Goal: Task Accomplishment & Management: Complete application form

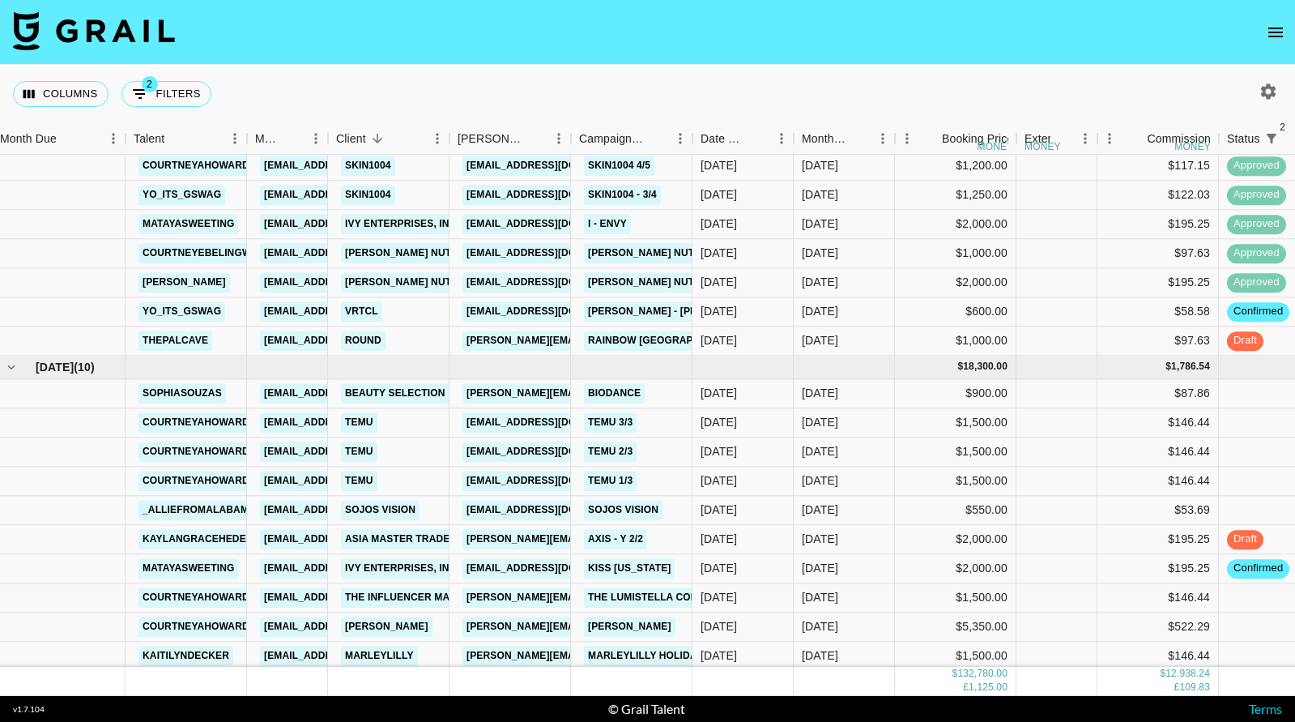
scroll to position [2468, 8]
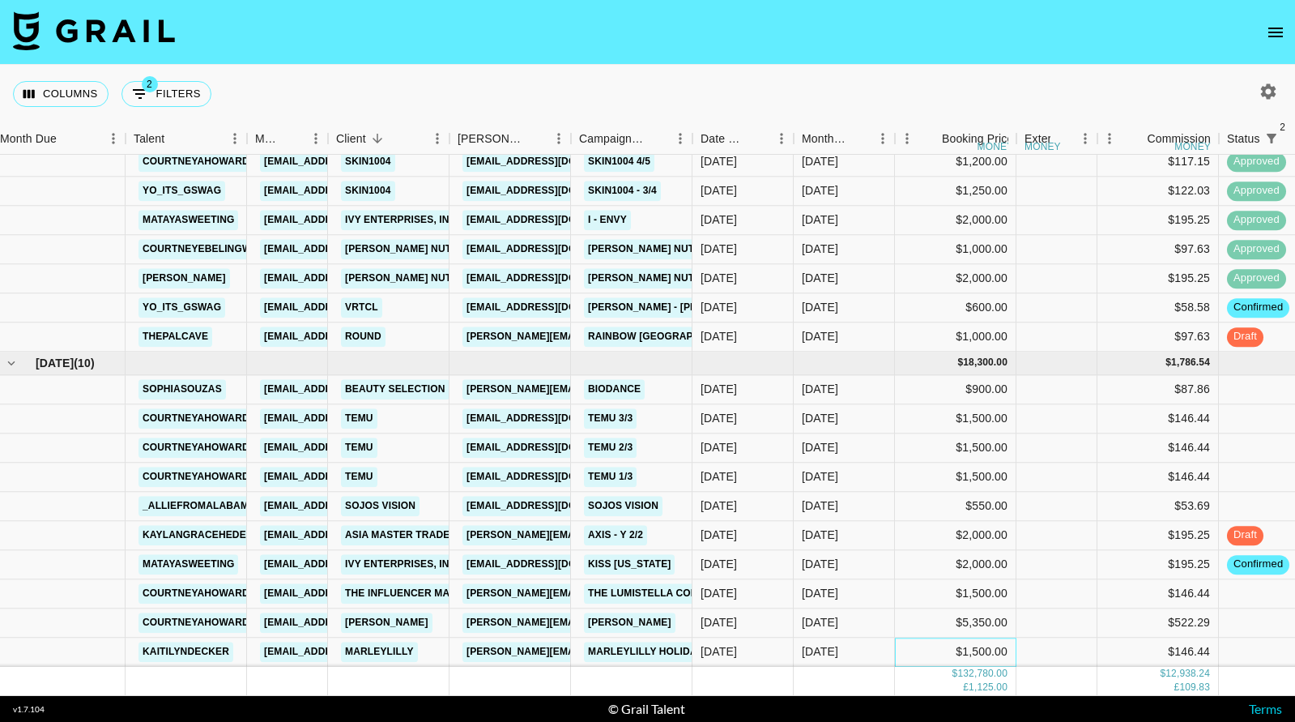
click at [905, 650] on div "$1,500.00" at bounding box center [955, 651] width 121 height 29
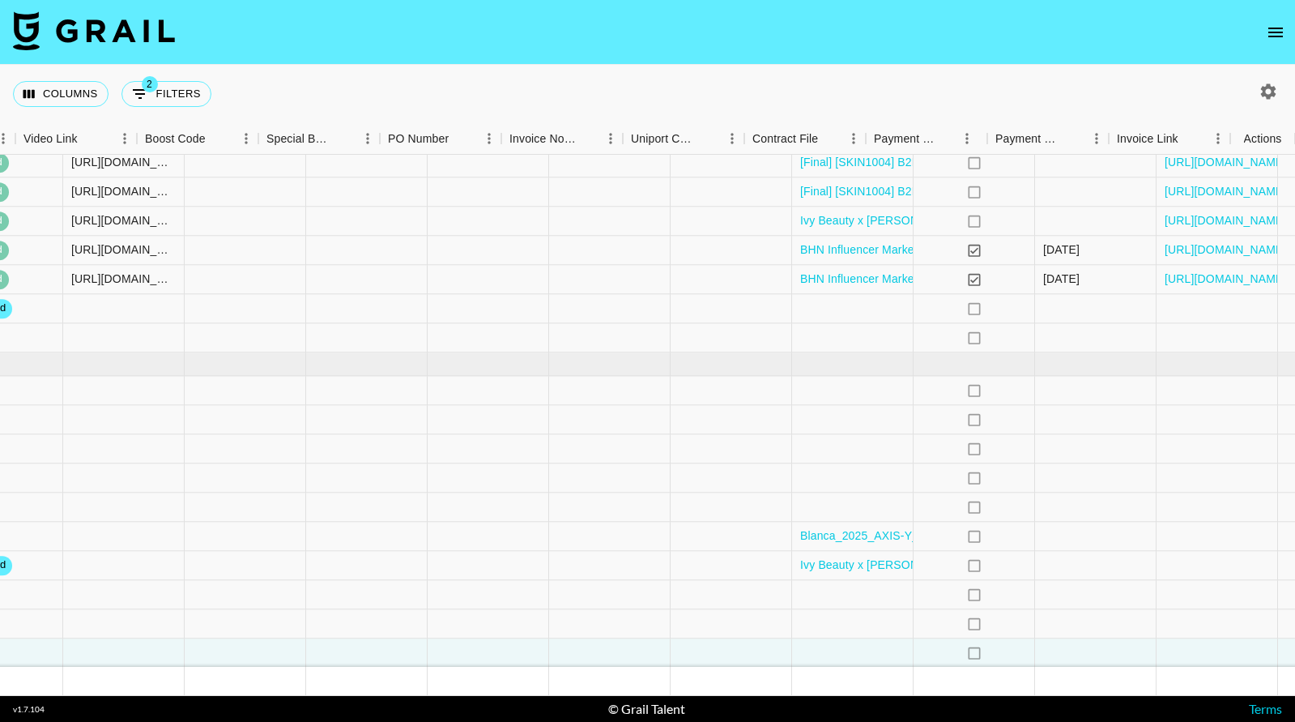
scroll to position [2467, 1333]
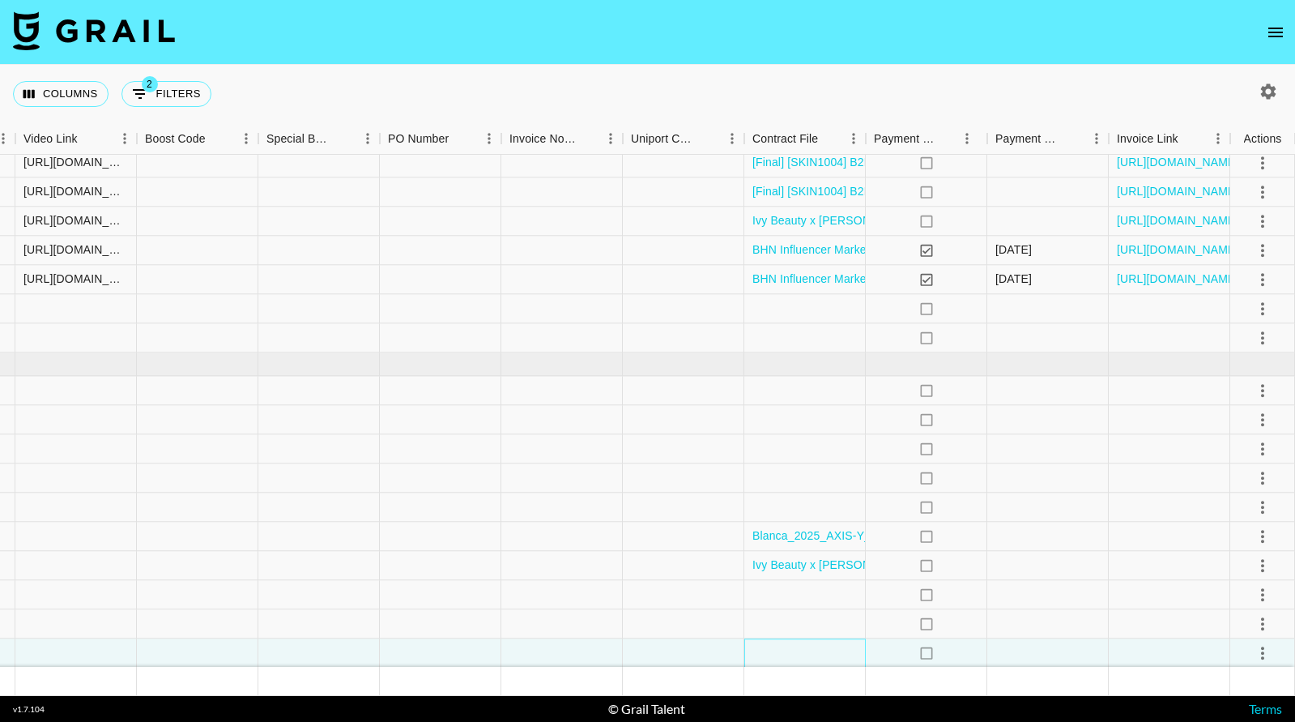
click at [837, 654] on div at bounding box center [804, 652] width 121 height 29
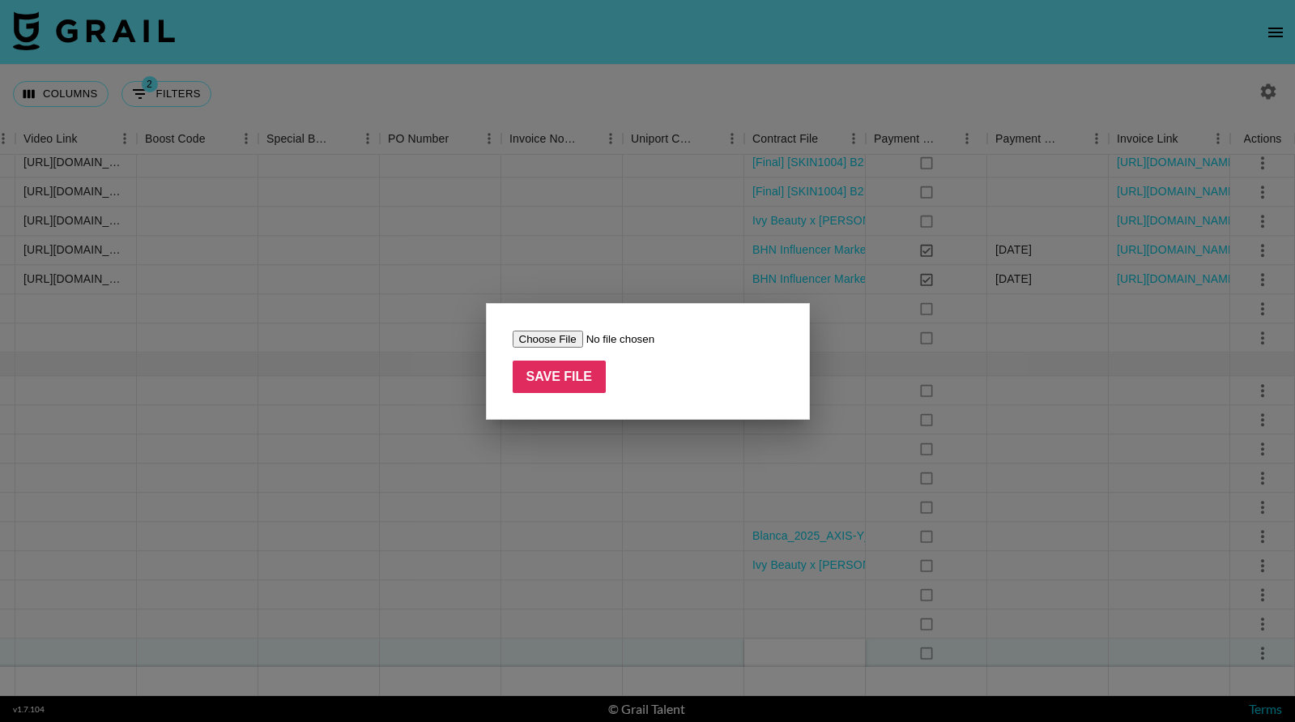
click at [552, 340] on input "file" at bounding box center [615, 338] width 205 height 17
type input "C:\fakepath\[PERSON_NAME] - [DATE] Contract (1).pdf"
click at [554, 368] on input "Save File" at bounding box center [560, 376] width 94 height 32
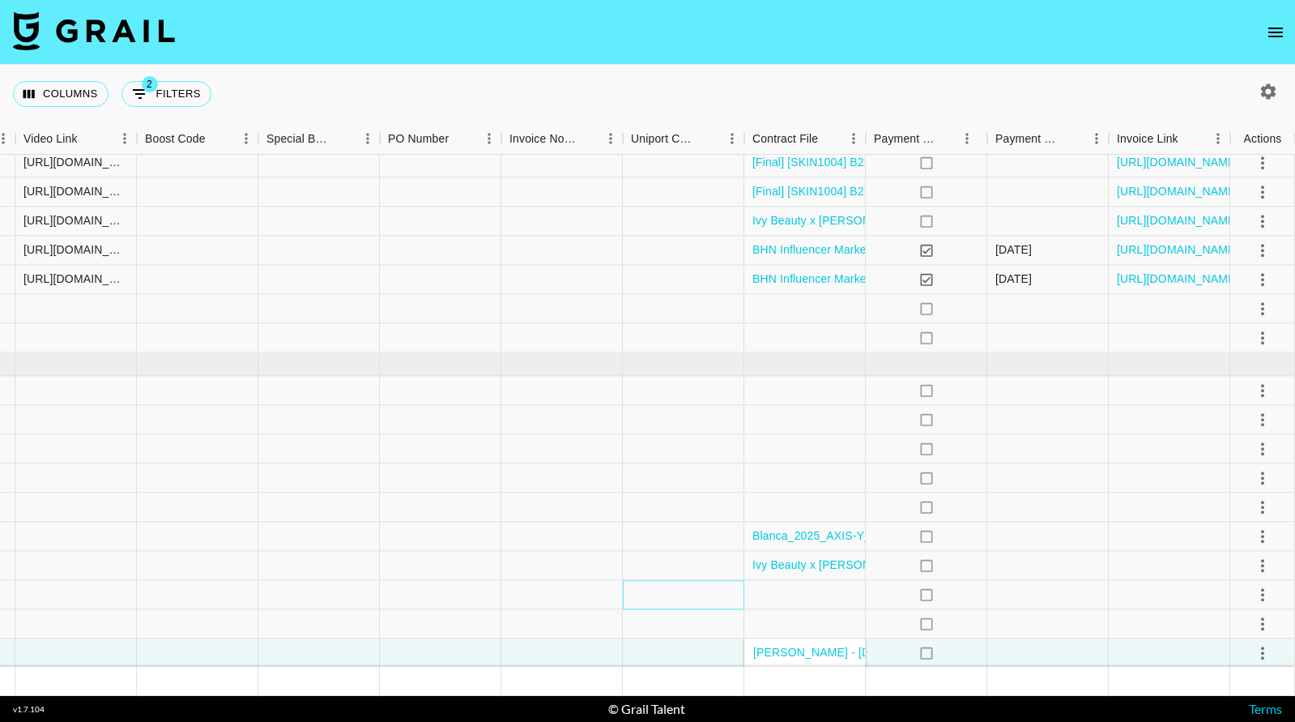
click at [653, 580] on div at bounding box center [683, 594] width 121 height 29
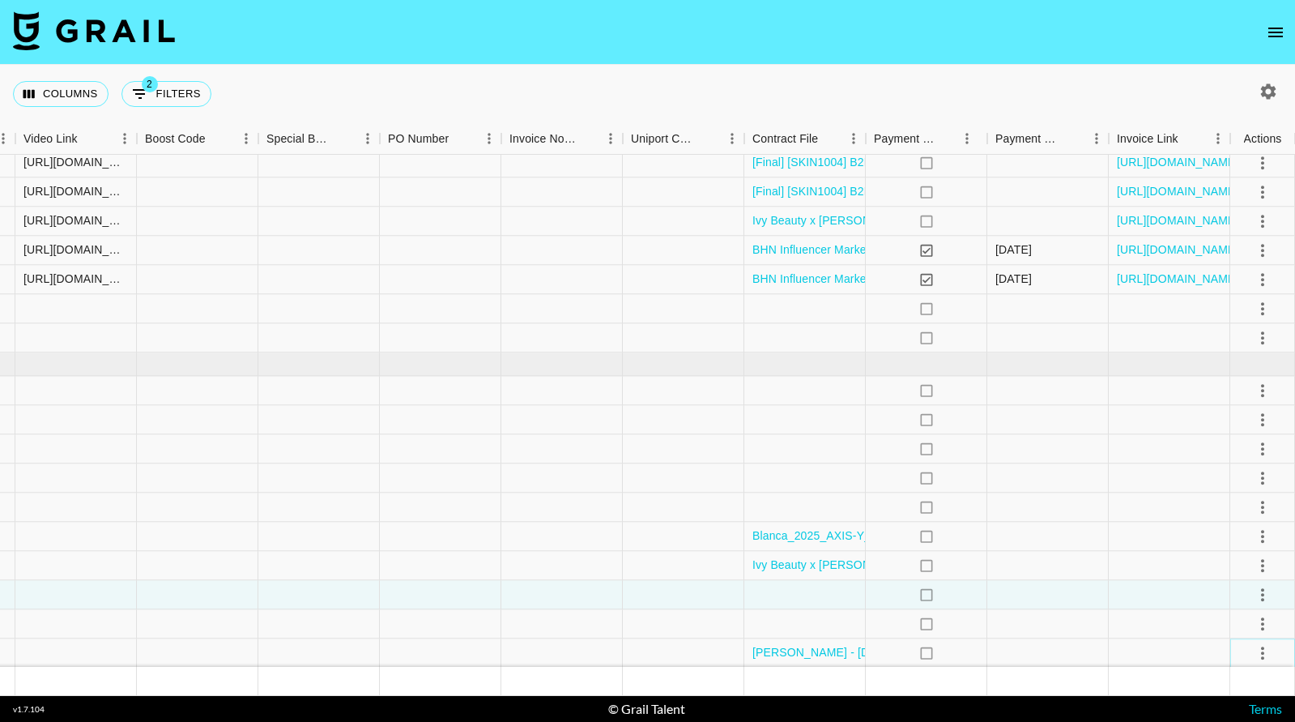
click at [1269, 653] on icon "select merge strategy" at bounding box center [1262, 652] width 19 height 19
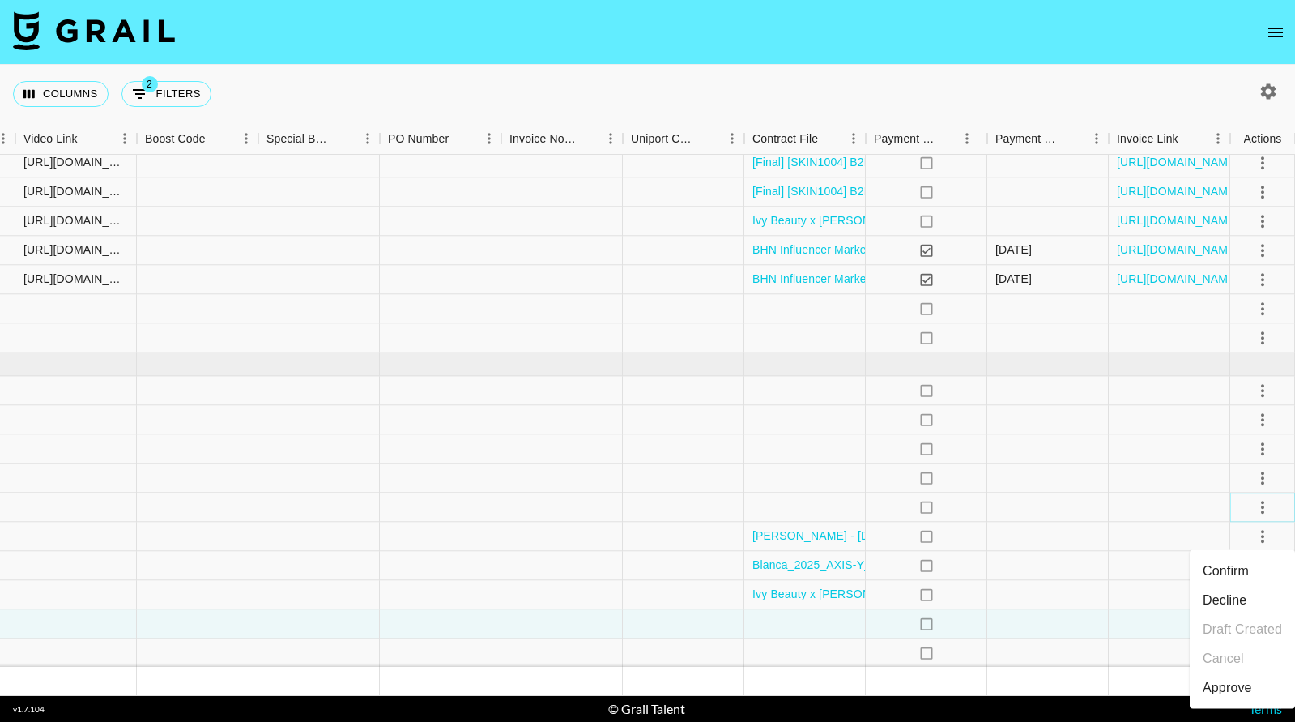
drag, startPoint x: 1248, startPoint y: 506, endPoint x: 1192, endPoint y: 549, distance: 70.5
click at [1230, 586] on div at bounding box center [1262, 594] width 65 height 29
click at [1221, 544] on div at bounding box center [1169, 536] width 121 height 29
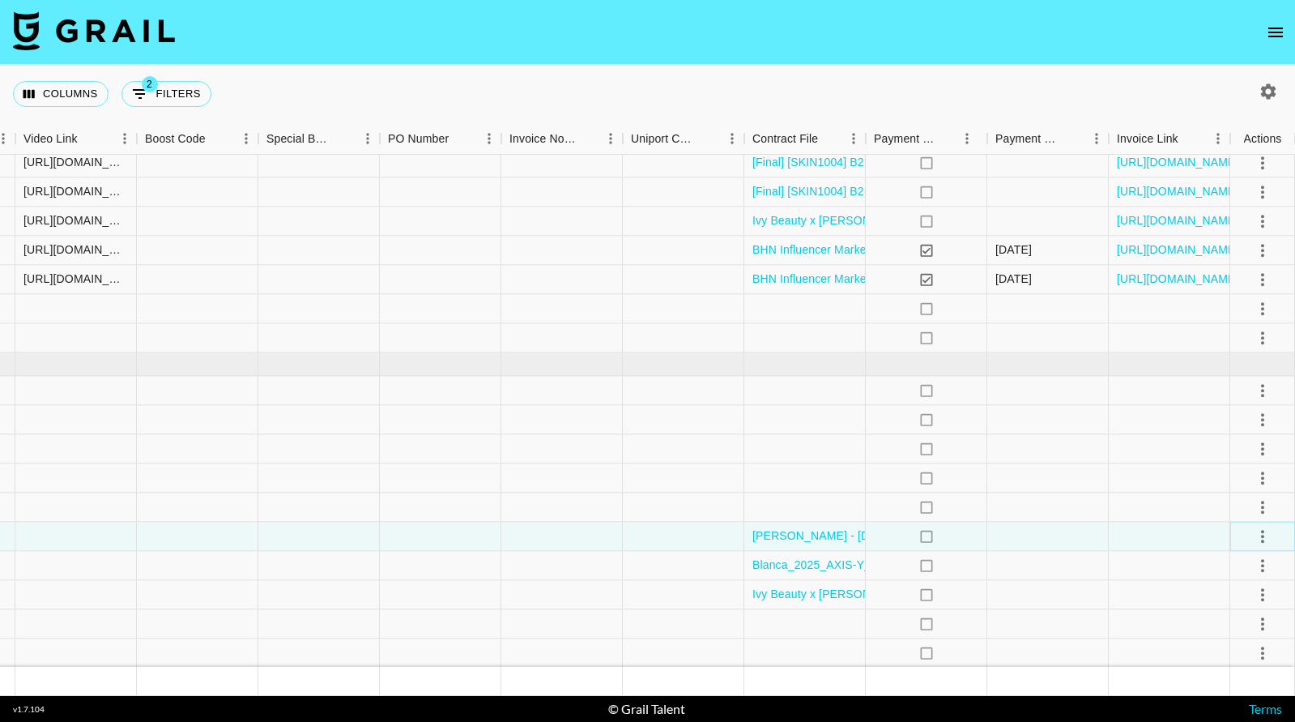
click at [1258, 537] on icon "select merge strategy" at bounding box center [1262, 535] width 19 height 19
click at [1241, 576] on li "Confirm" at bounding box center [1242, 570] width 105 height 29
click at [1136, 536] on div at bounding box center [1169, 536] width 121 height 29
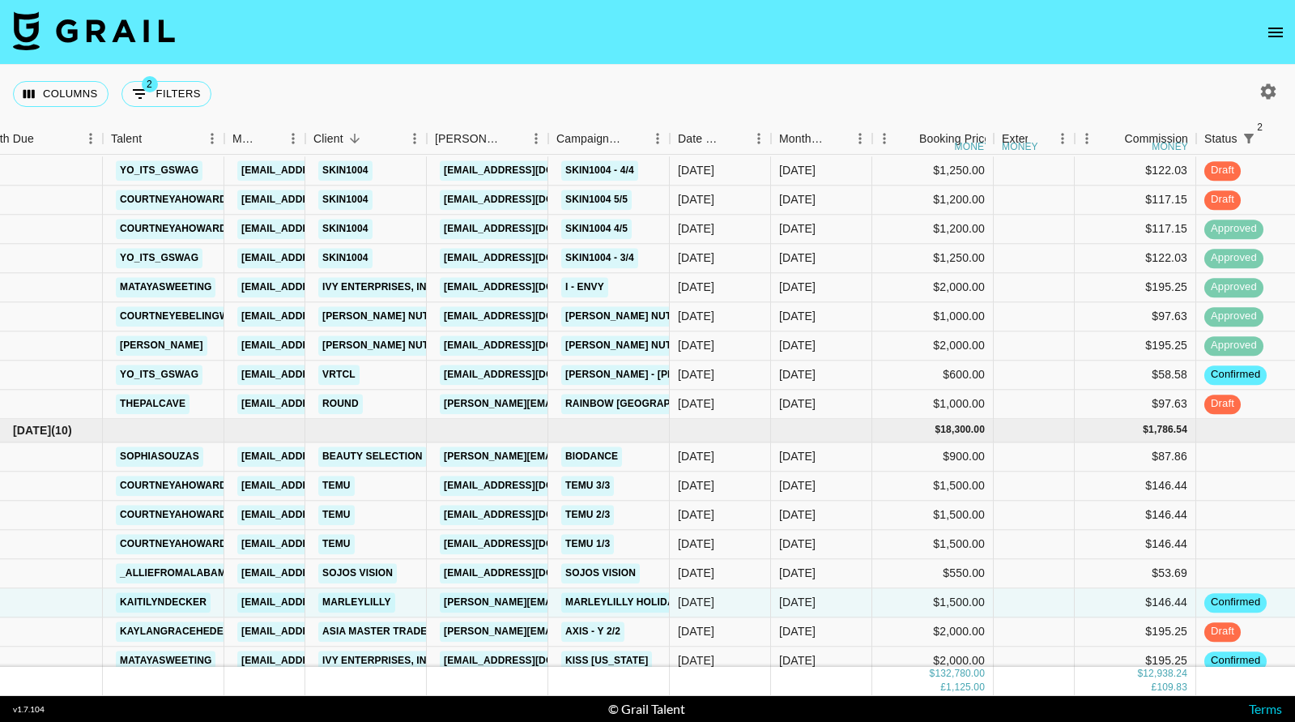
scroll to position [2467, 31]
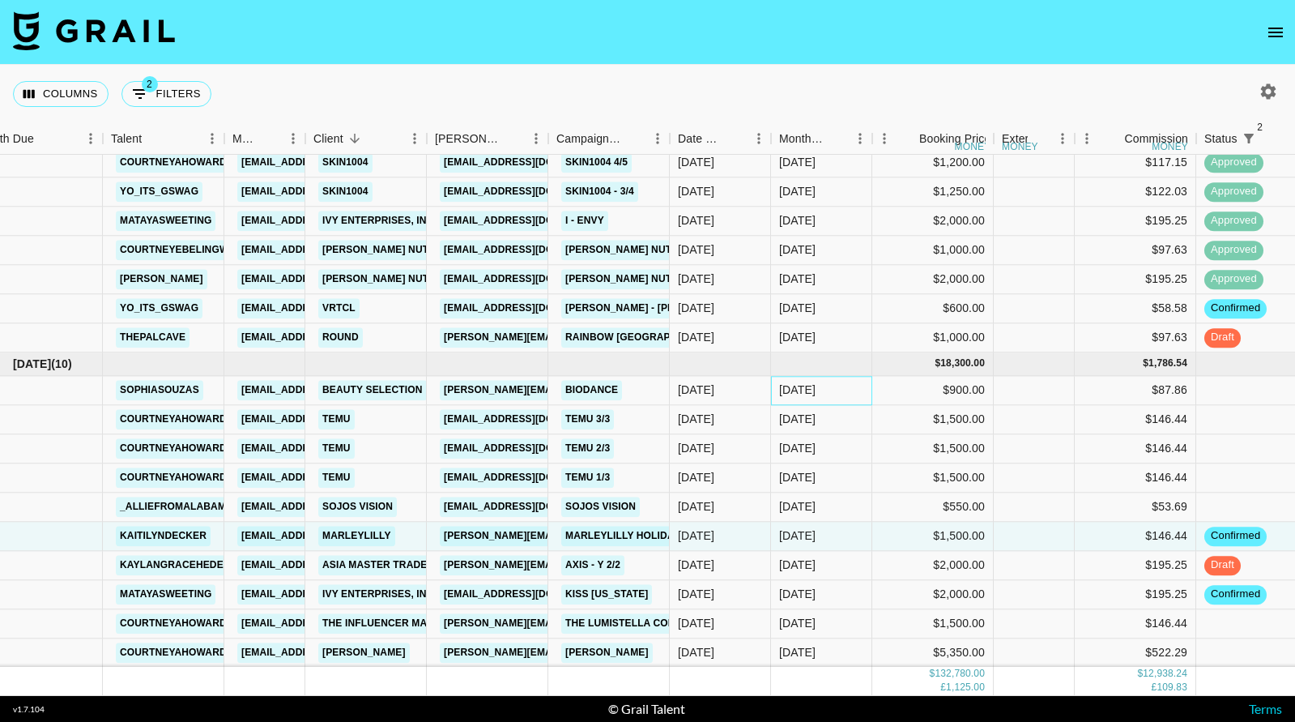
click at [800, 391] on div "[DATE]" at bounding box center [797, 390] width 36 height 16
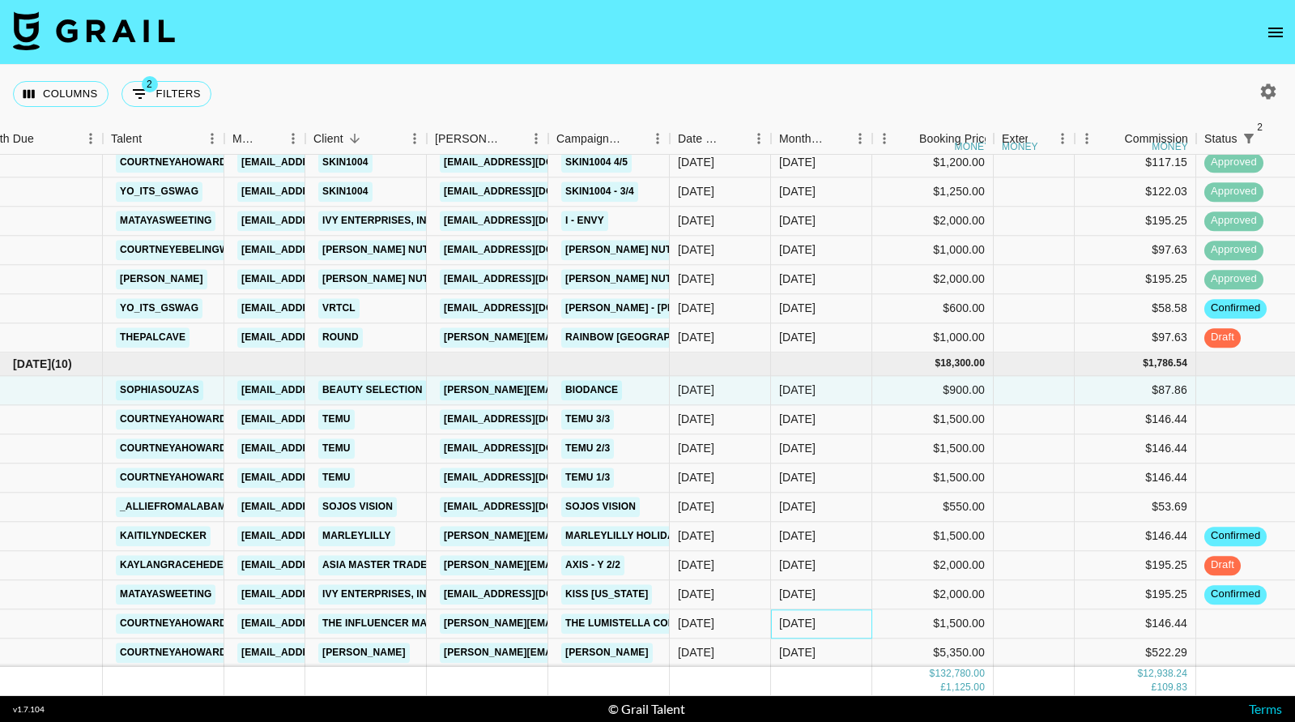
click at [797, 629] on div "[DATE]" at bounding box center [797, 624] width 36 height 16
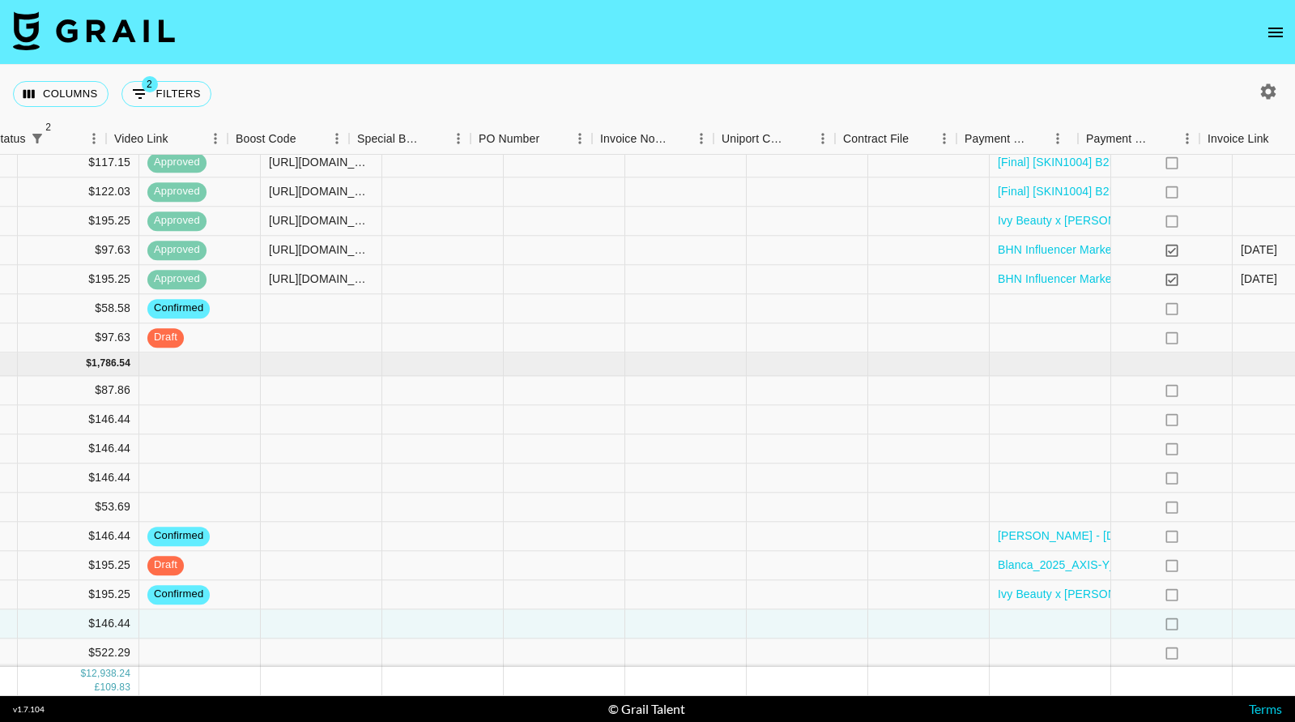
scroll to position [2467, 1333]
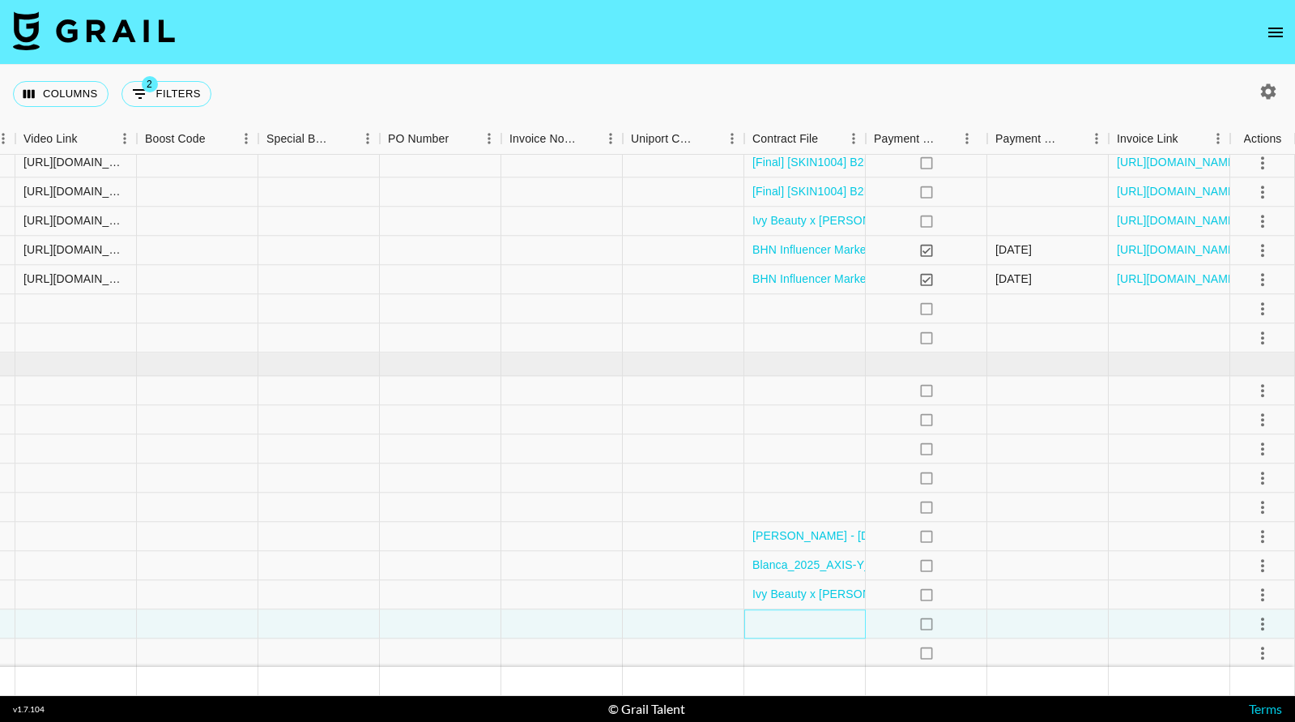
click at [788, 629] on div at bounding box center [804, 623] width 121 height 29
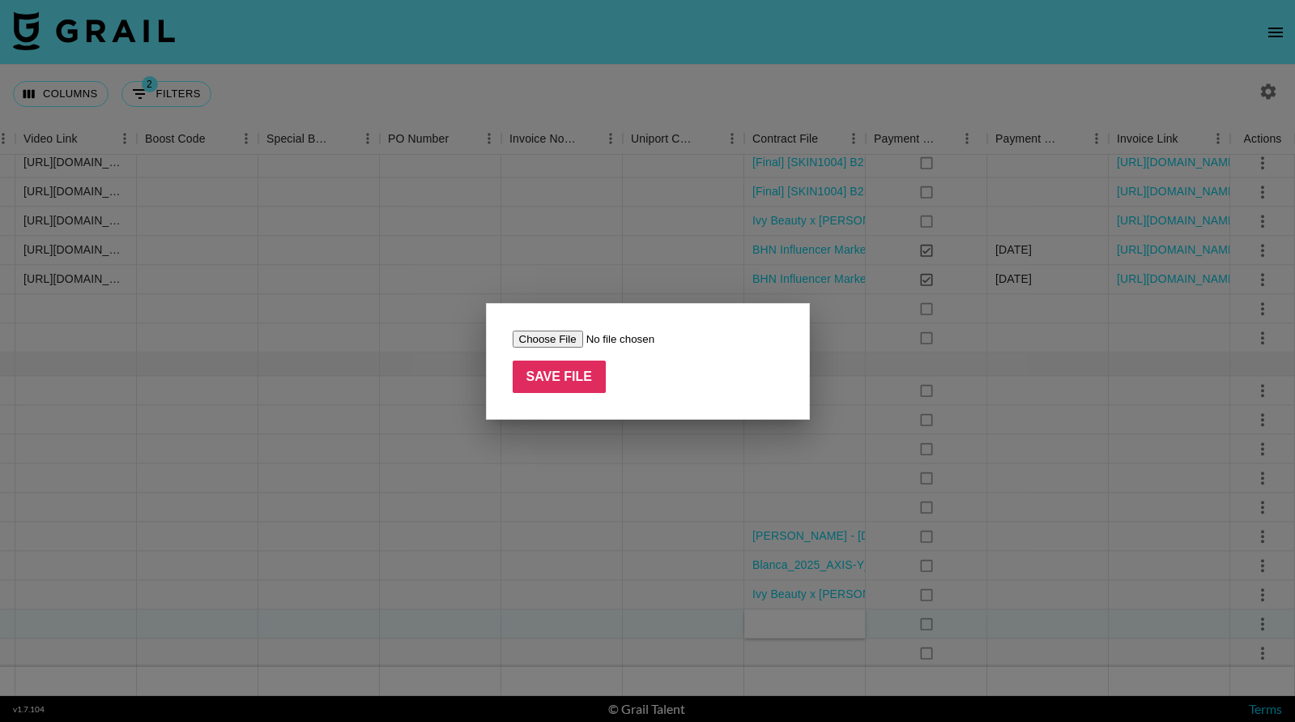
click at [567, 333] on input "file" at bounding box center [615, 338] width 205 height 17
type input "C:\fakepath\[PERSON_NAME] (@[PERSON_NAME]) - Game Night - The Lumistella Compan…"
click at [568, 376] on input "Save File" at bounding box center [560, 376] width 94 height 32
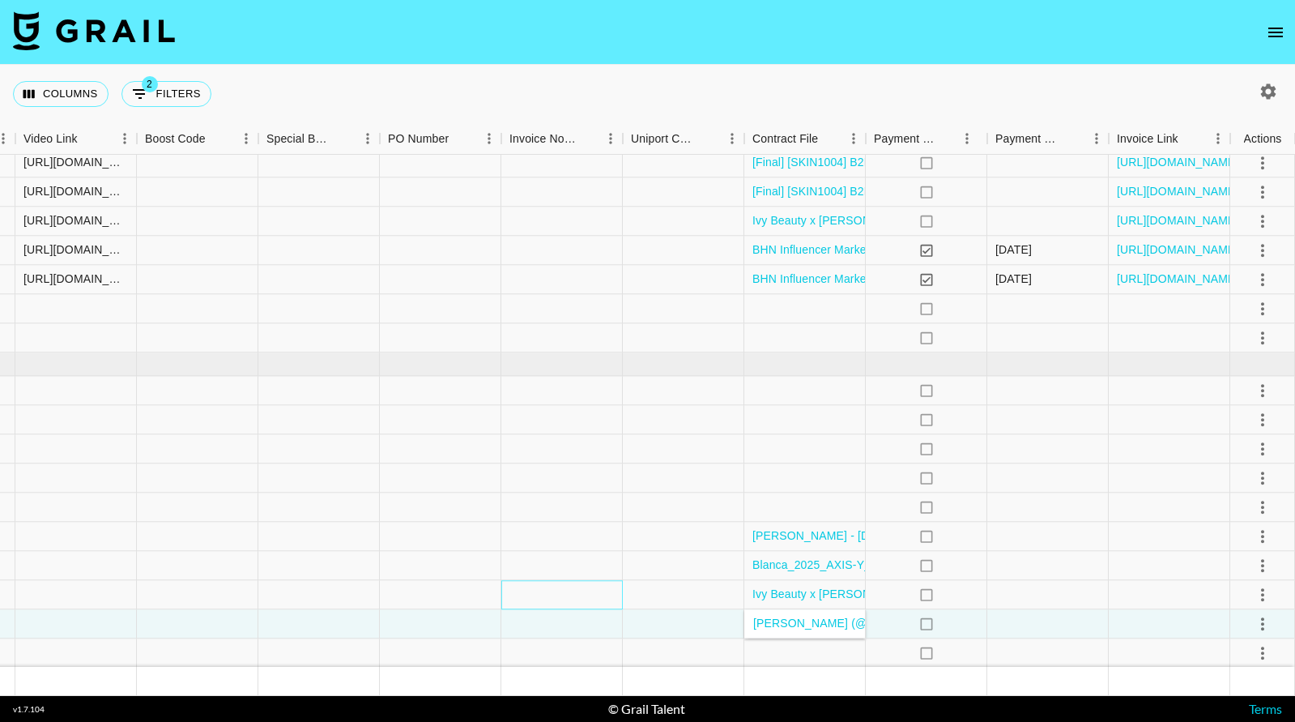
click at [607, 582] on div at bounding box center [561, 594] width 121 height 29
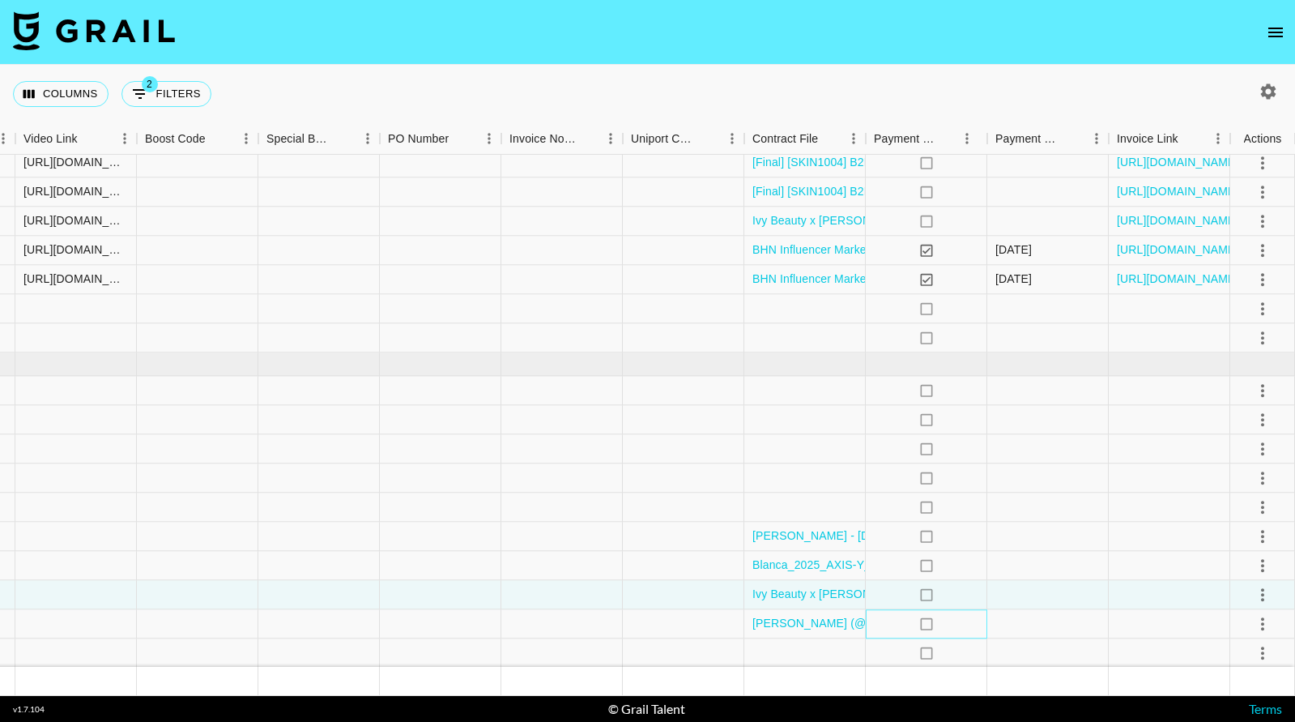
click at [972, 624] on div "no" at bounding box center [926, 623] width 121 height 29
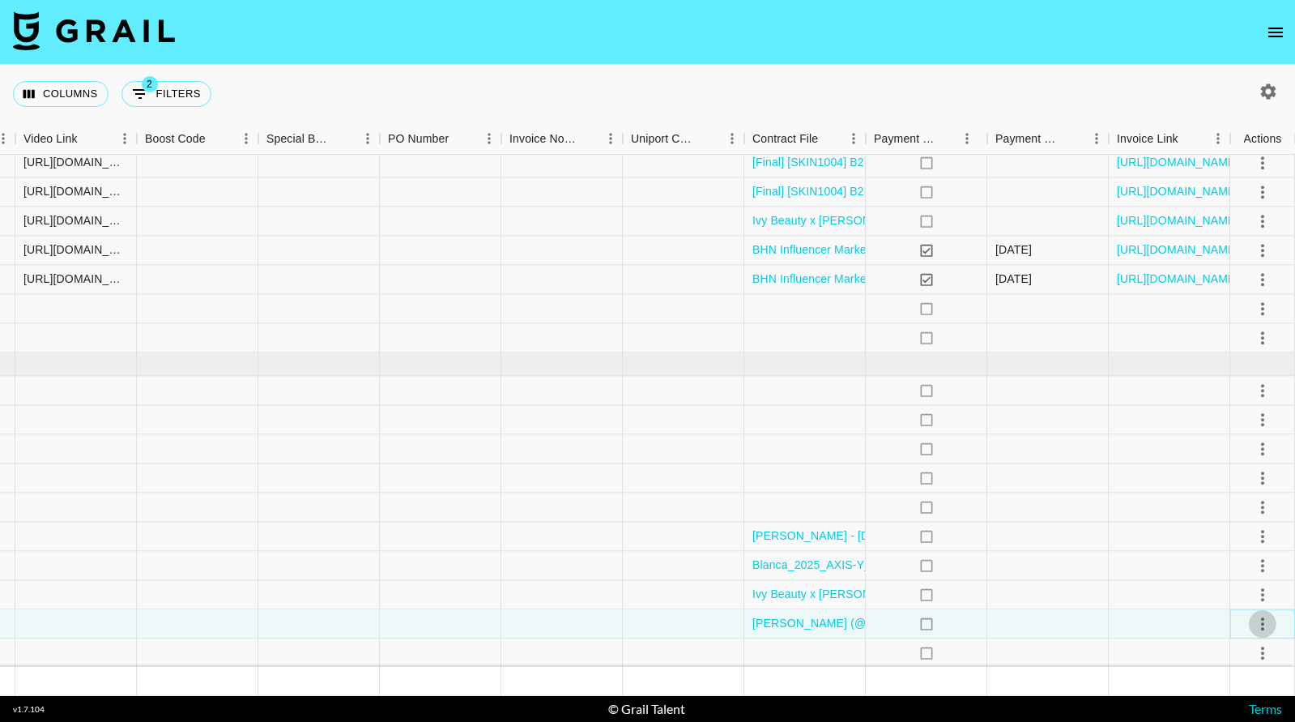
click at [1265, 624] on icon "select merge strategy" at bounding box center [1262, 623] width 19 height 19
drag, startPoint x: 1244, startPoint y: 590, endPoint x: 1233, endPoint y: 475, distance: 116.4
click at [1233, 475] on ul "Confirm Decline Draft Created Cancel Approve" at bounding box center [1242, 530] width 105 height 159
click at [1233, 475] on li "Confirm" at bounding box center [1242, 472] width 105 height 29
click at [1058, 562] on div at bounding box center [1047, 565] width 121 height 29
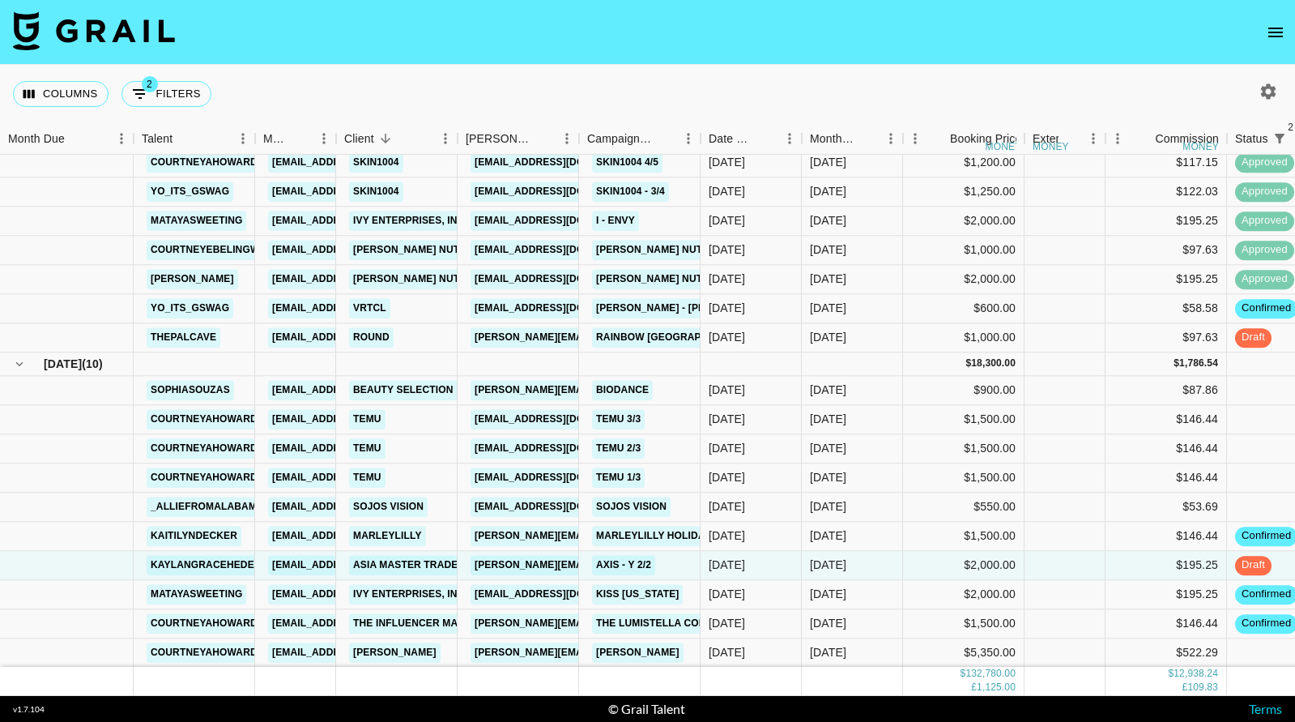
scroll to position [2441, 0]
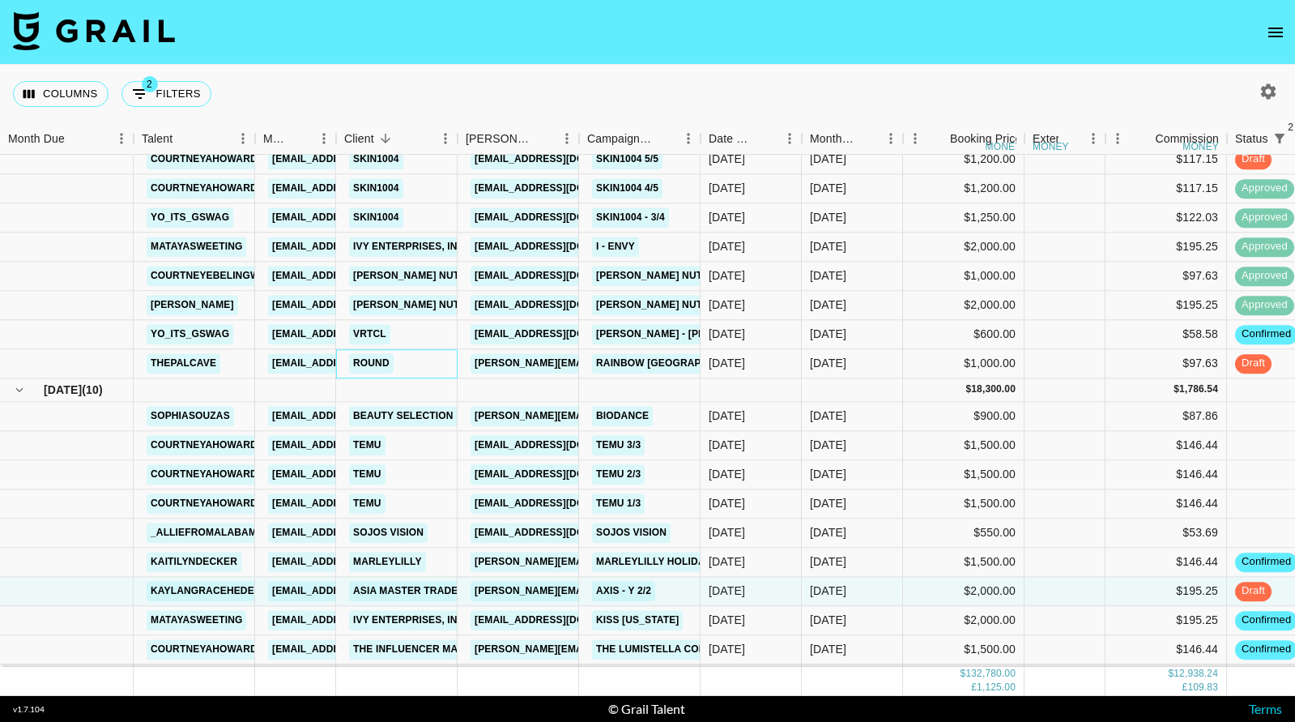
click at [401, 362] on div "Round" at bounding box center [396, 363] width 121 height 29
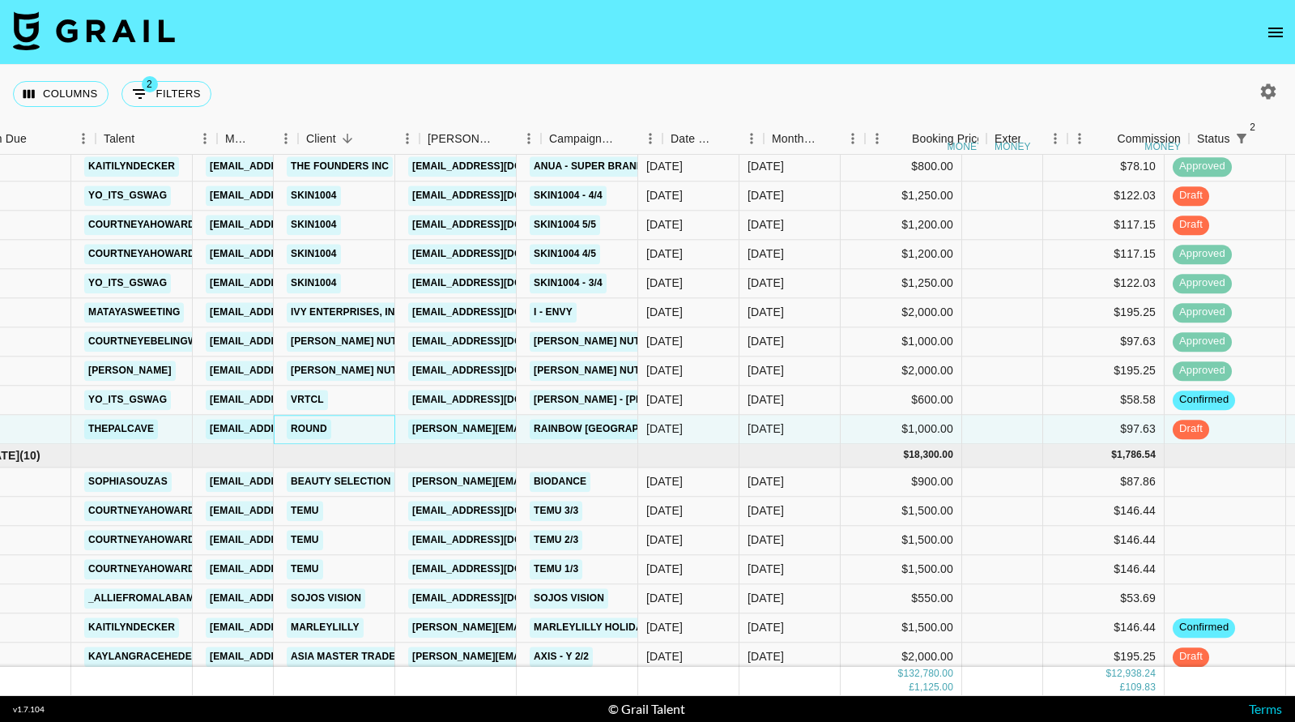
scroll to position [2376, 63]
click at [369, 391] on div "Vrtcl" at bounding box center [333, 400] width 121 height 29
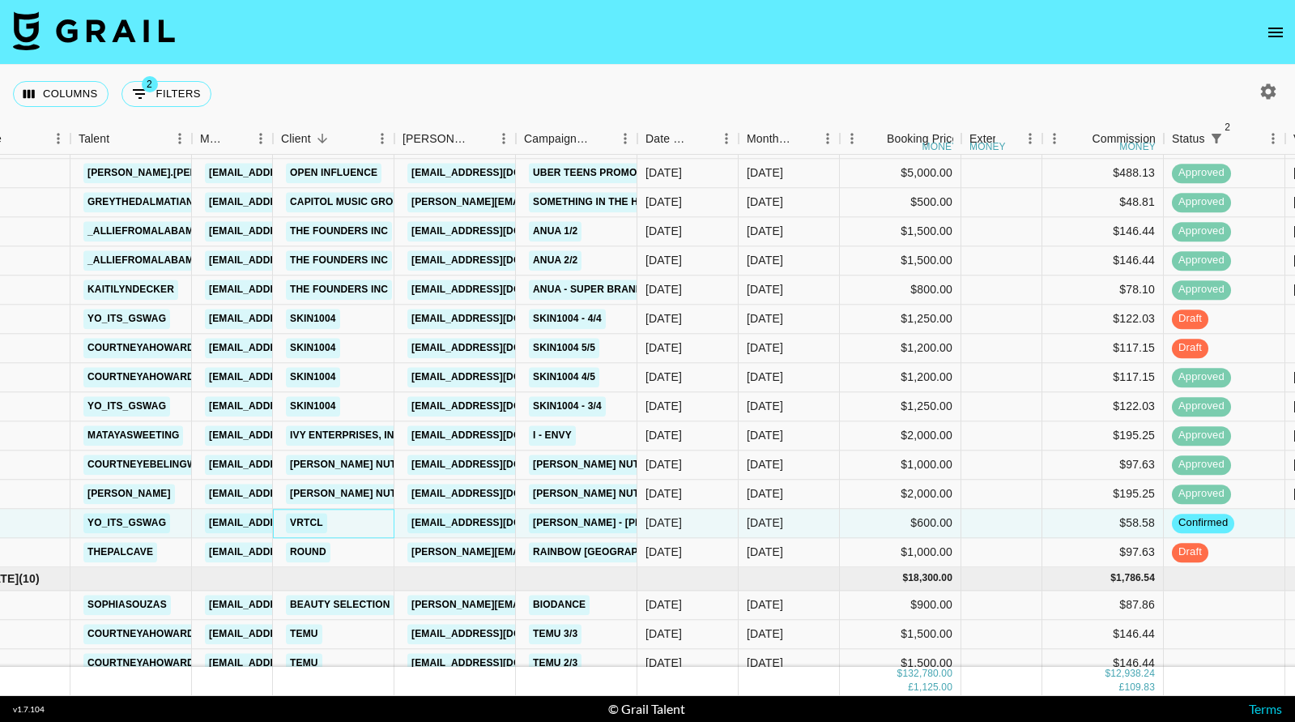
scroll to position [2249, 63]
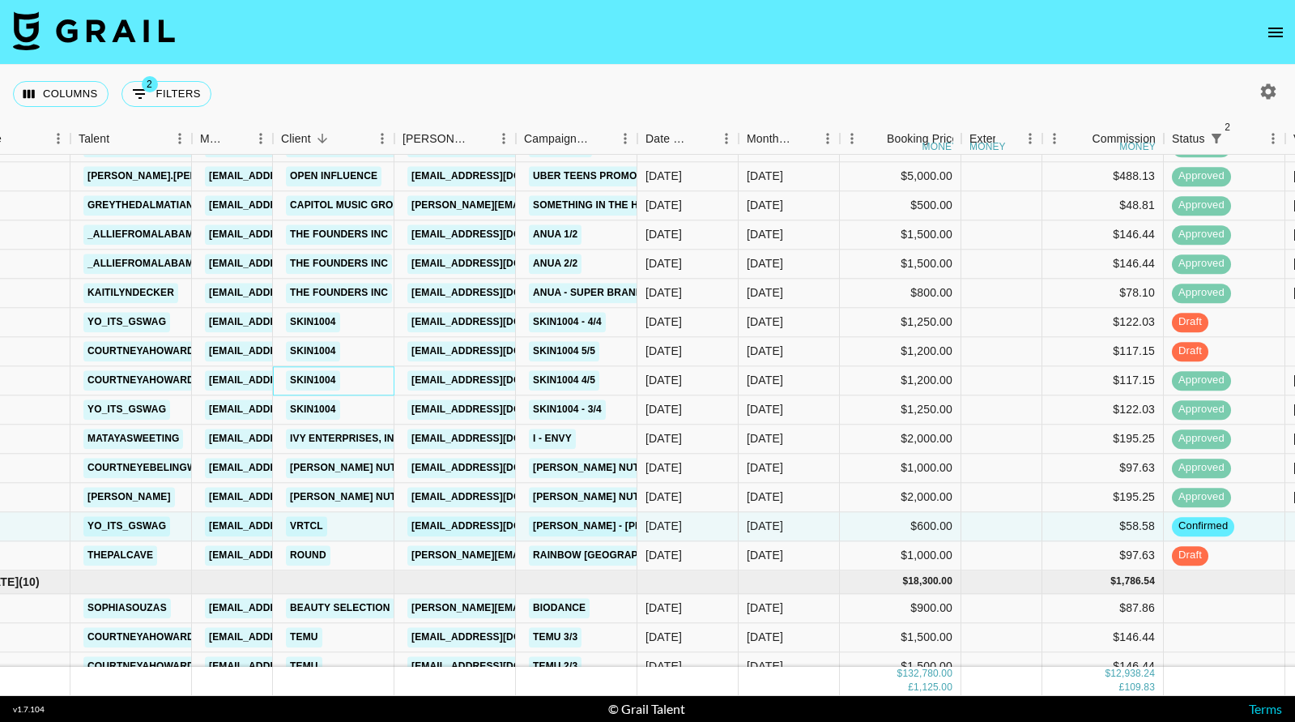
click at [373, 368] on div "SKIN1004" at bounding box center [333, 380] width 121 height 29
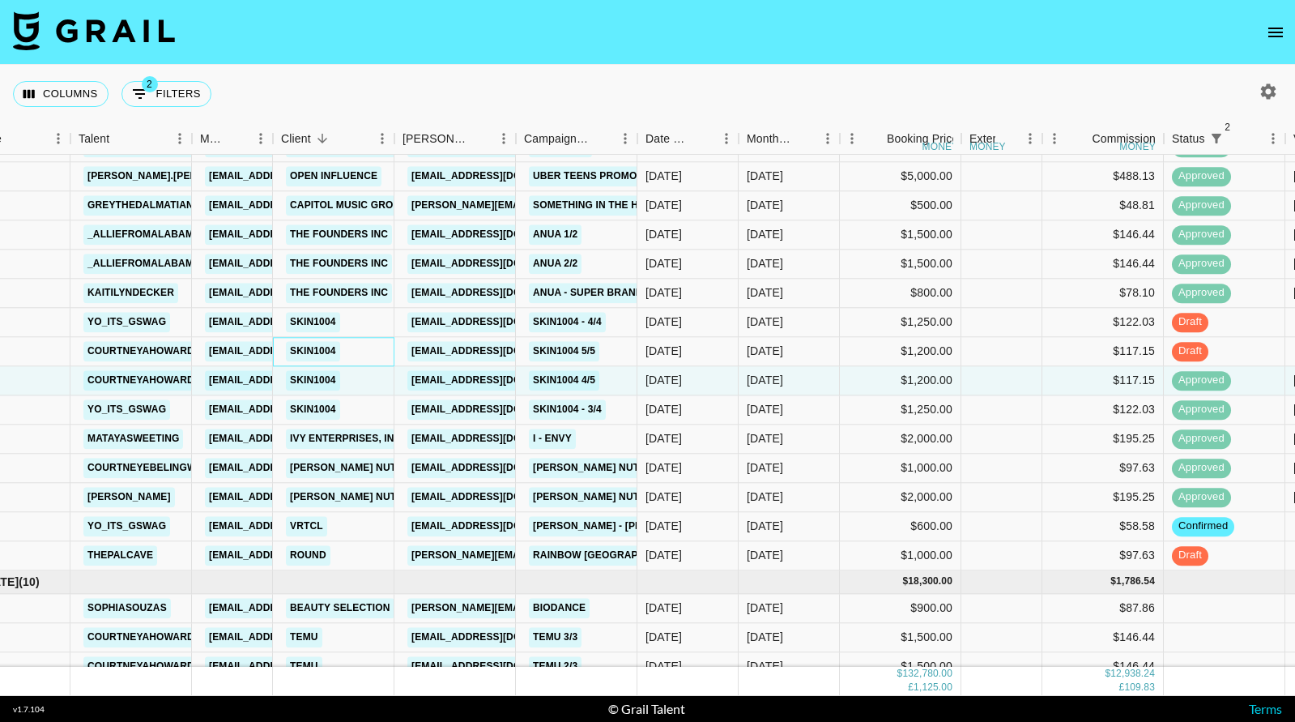
click at [379, 349] on div "SKIN1004" at bounding box center [333, 351] width 121 height 29
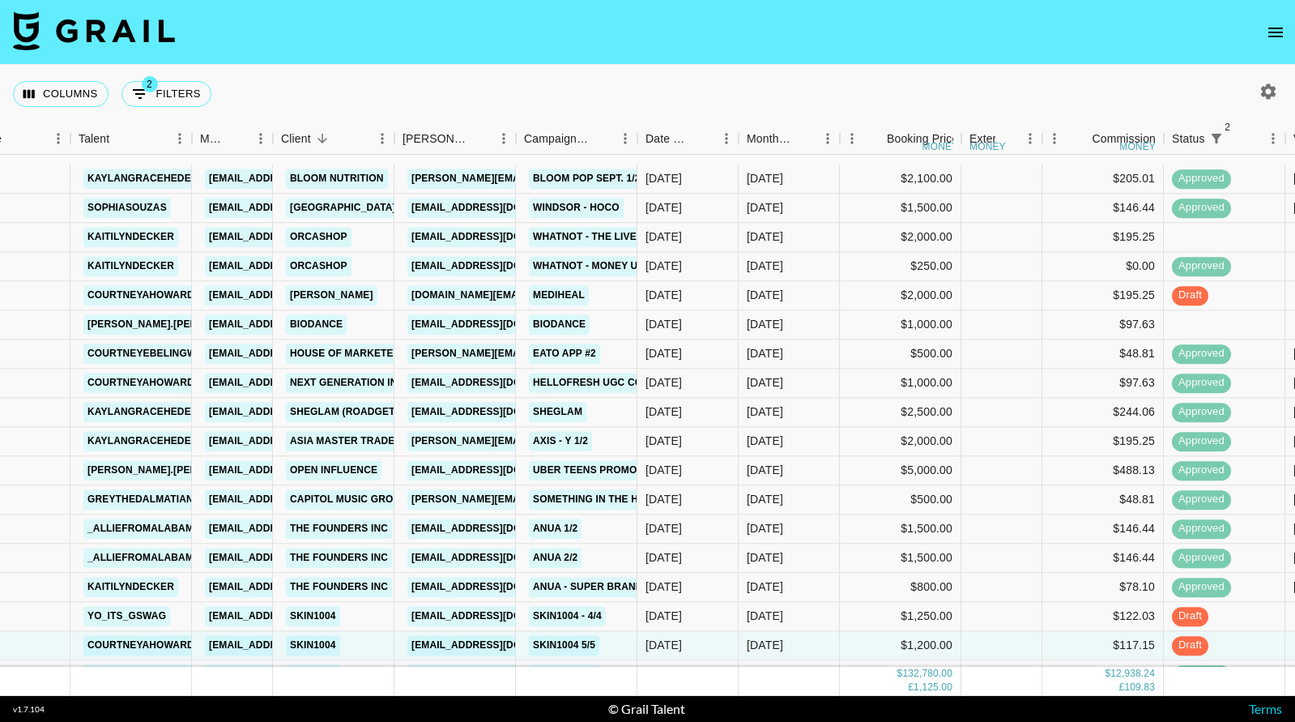
scroll to position [1682, 63]
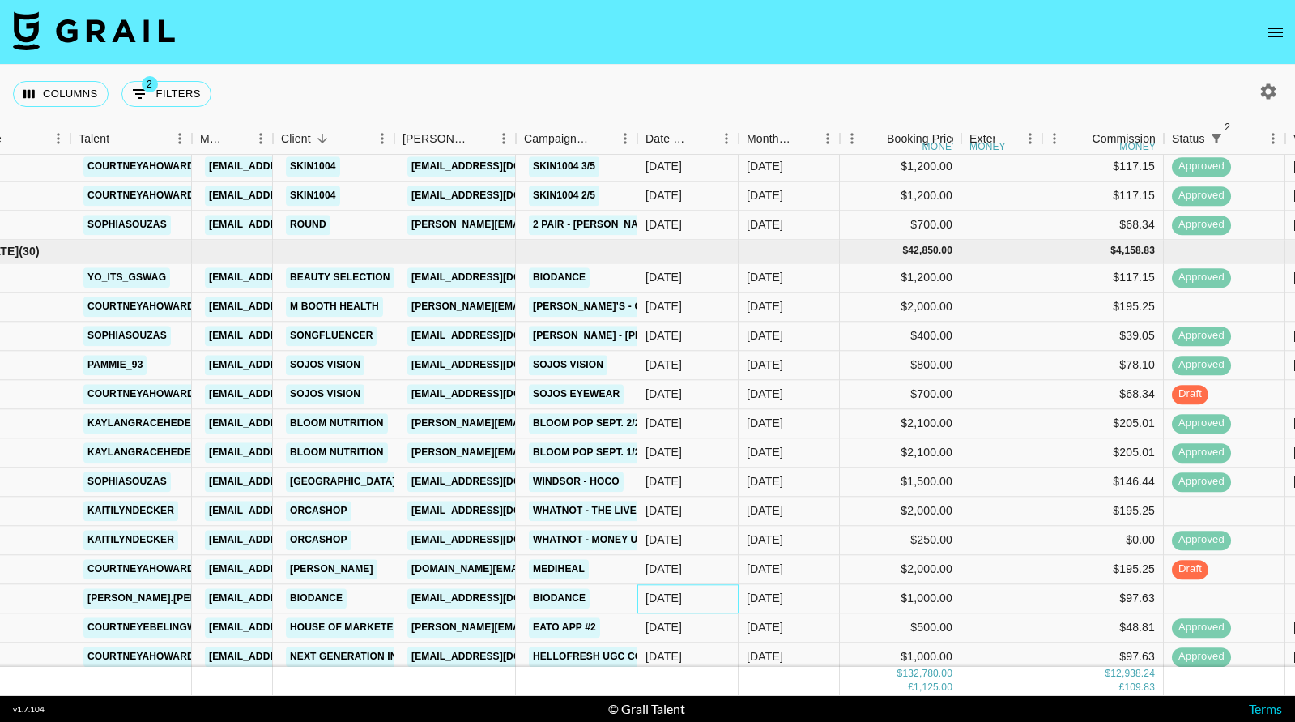
click at [663, 609] on div "[DATE]" at bounding box center [687, 598] width 101 height 29
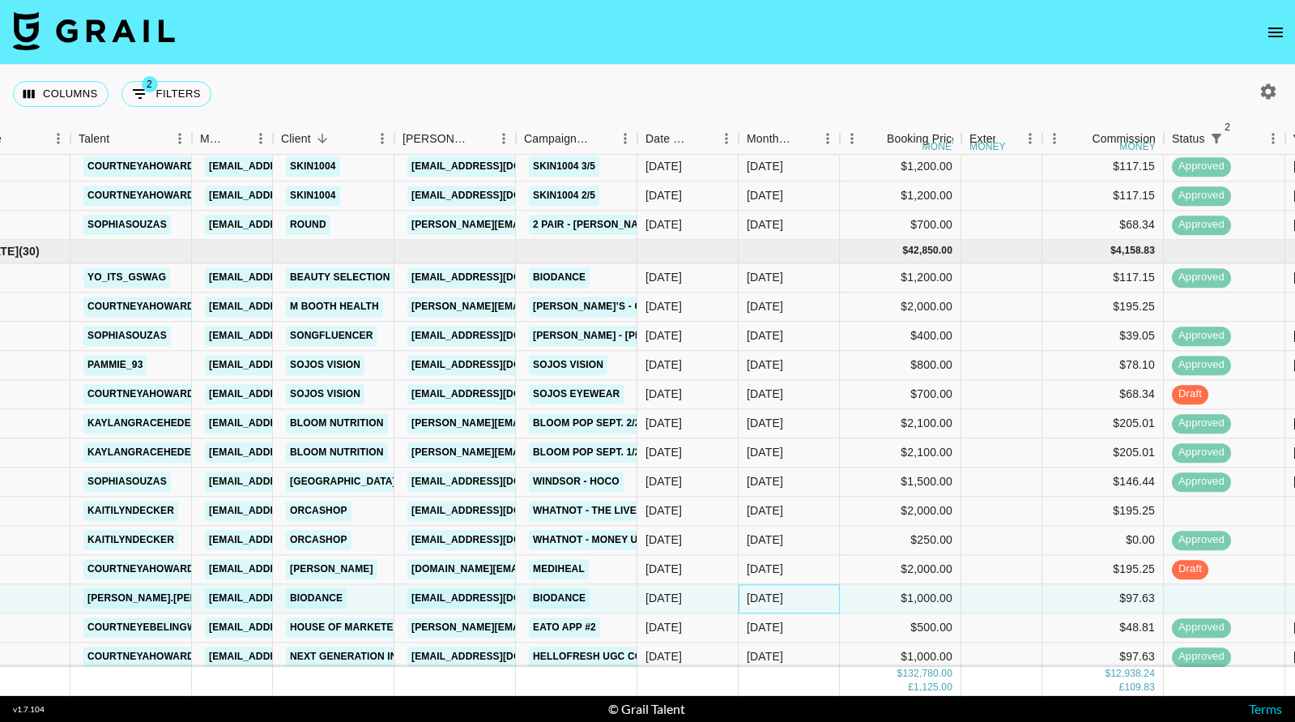
click at [769, 600] on div "[DATE]" at bounding box center [765, 598] width 36 height 16
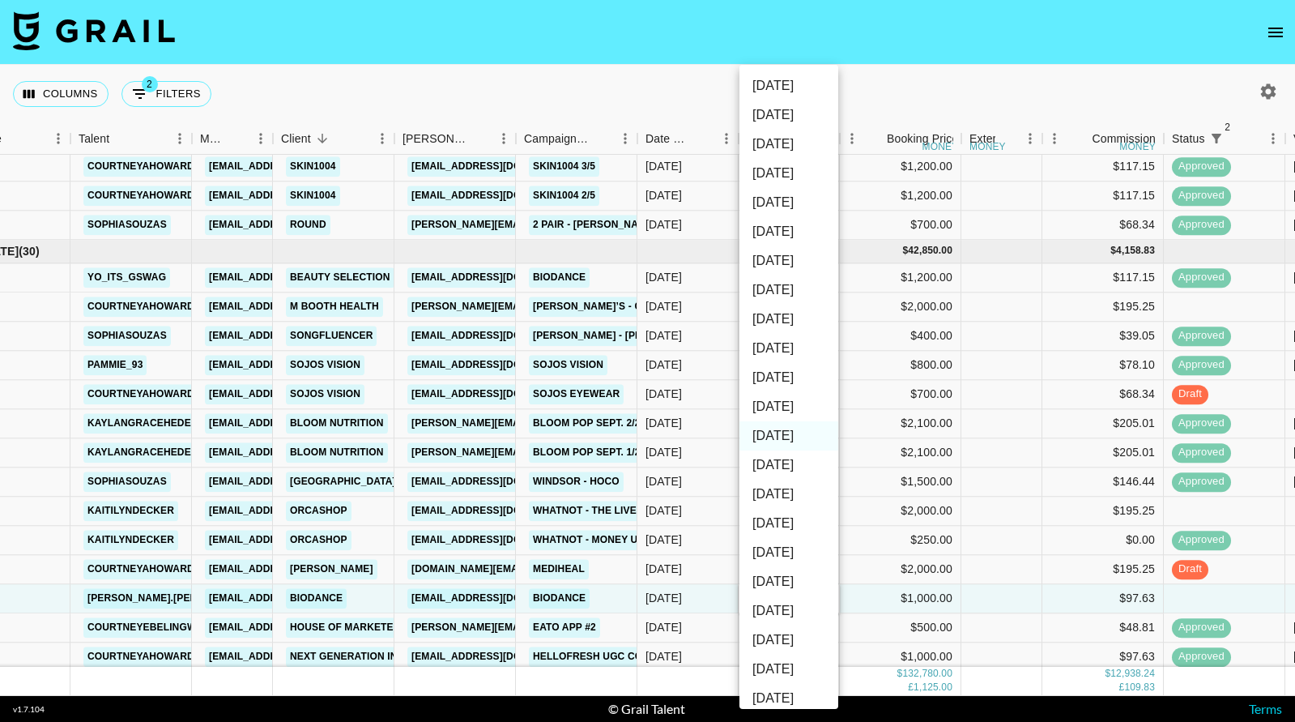
click at [788, 406] on li "[DATE]" at bounding box center [789, 406] width 99 height 29
type input "[DATE]"
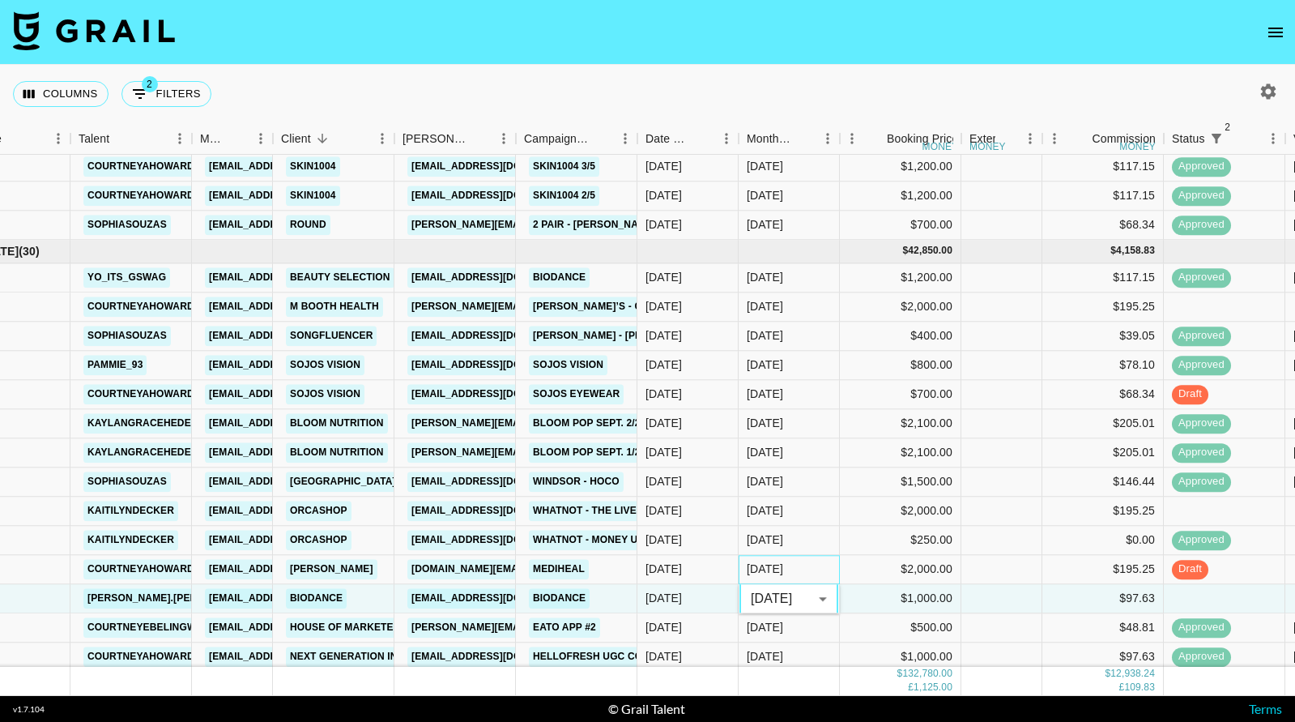
click at [811, 572] on div "[DATE]" at bounding box center [789, 569] width 101 height 29
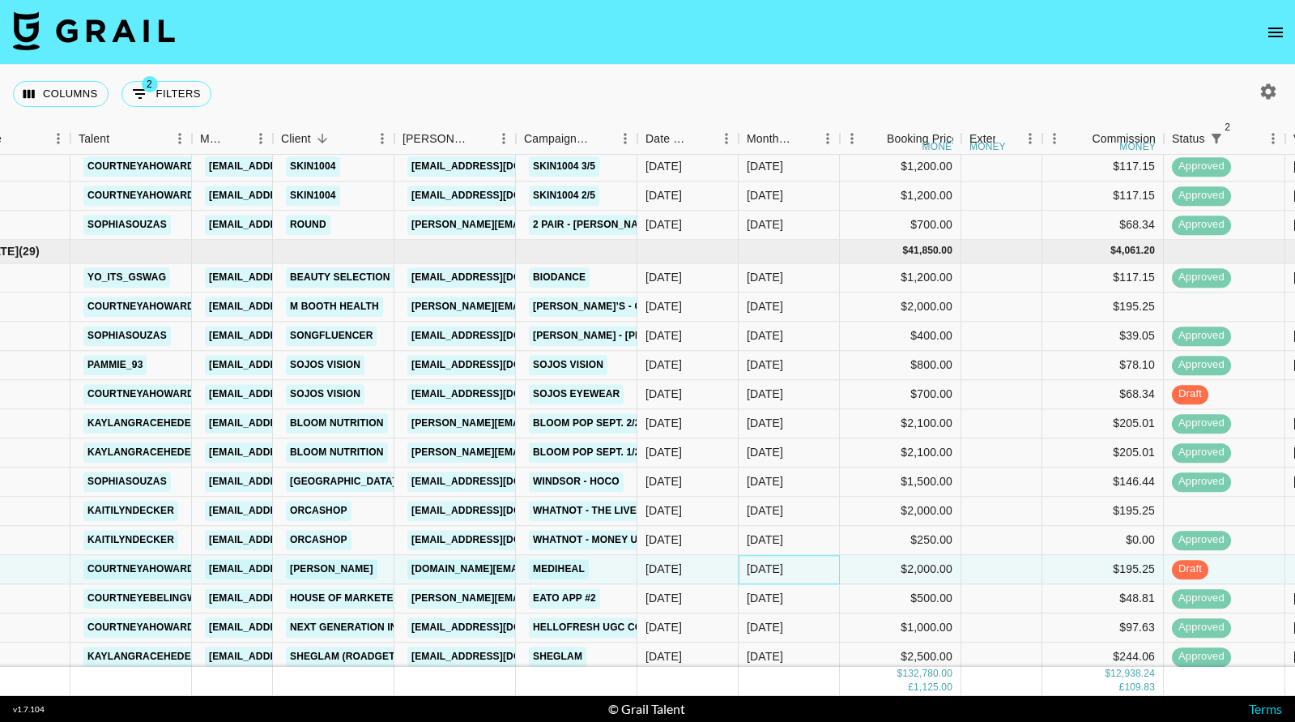
click at [811, 572] on div "[DATE]" at bounding box center [789, 569] width 101 height 29
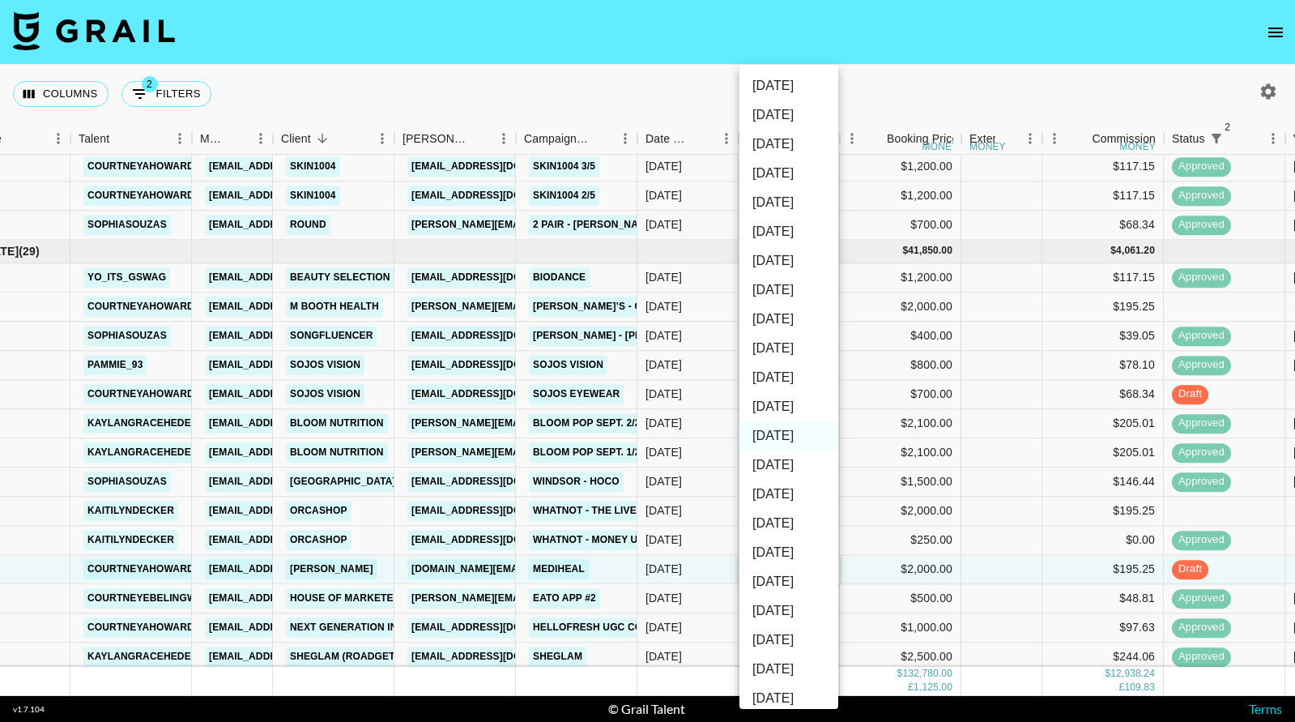
click at [876, 574] on div at bounding box center [647, 361] width 1295 height 722
click at [803, 535] on div "[DATE]" at bounding box center [789, 540] width 101 height 29
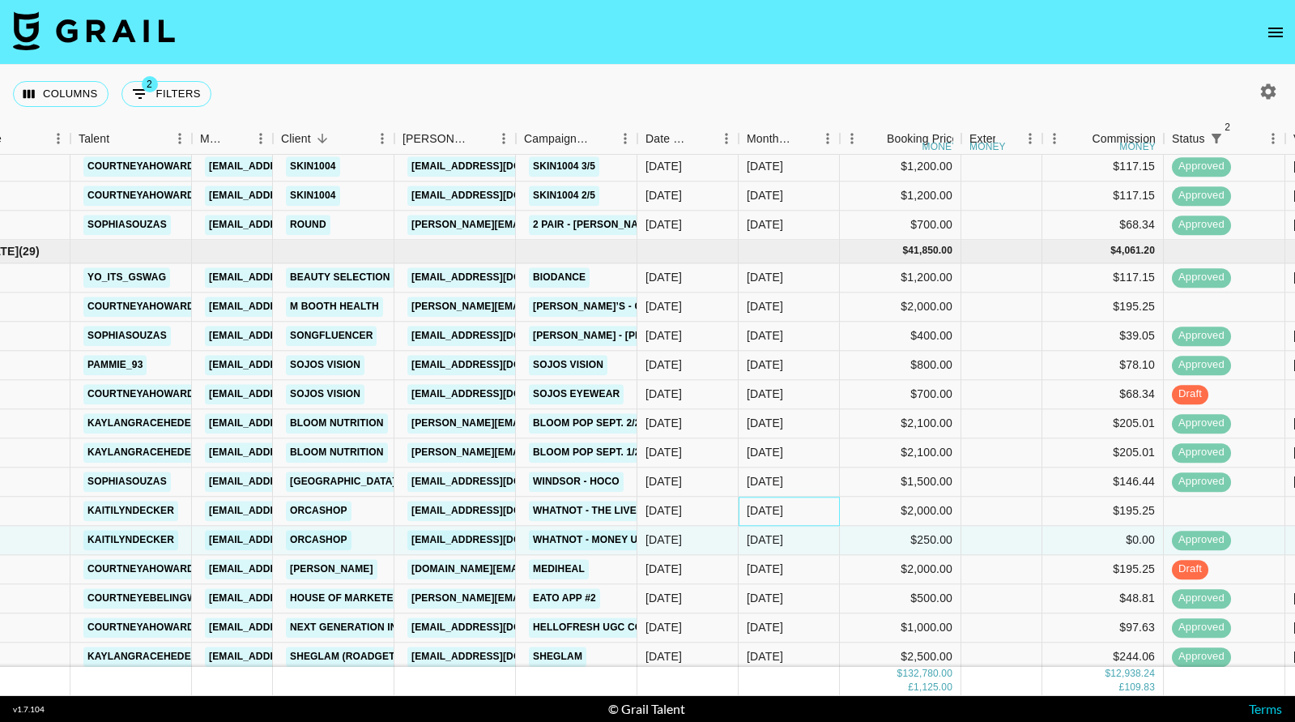
click at [807, 505] on div "[DATE]" at bounding box center [789, 511] width 101 height 29
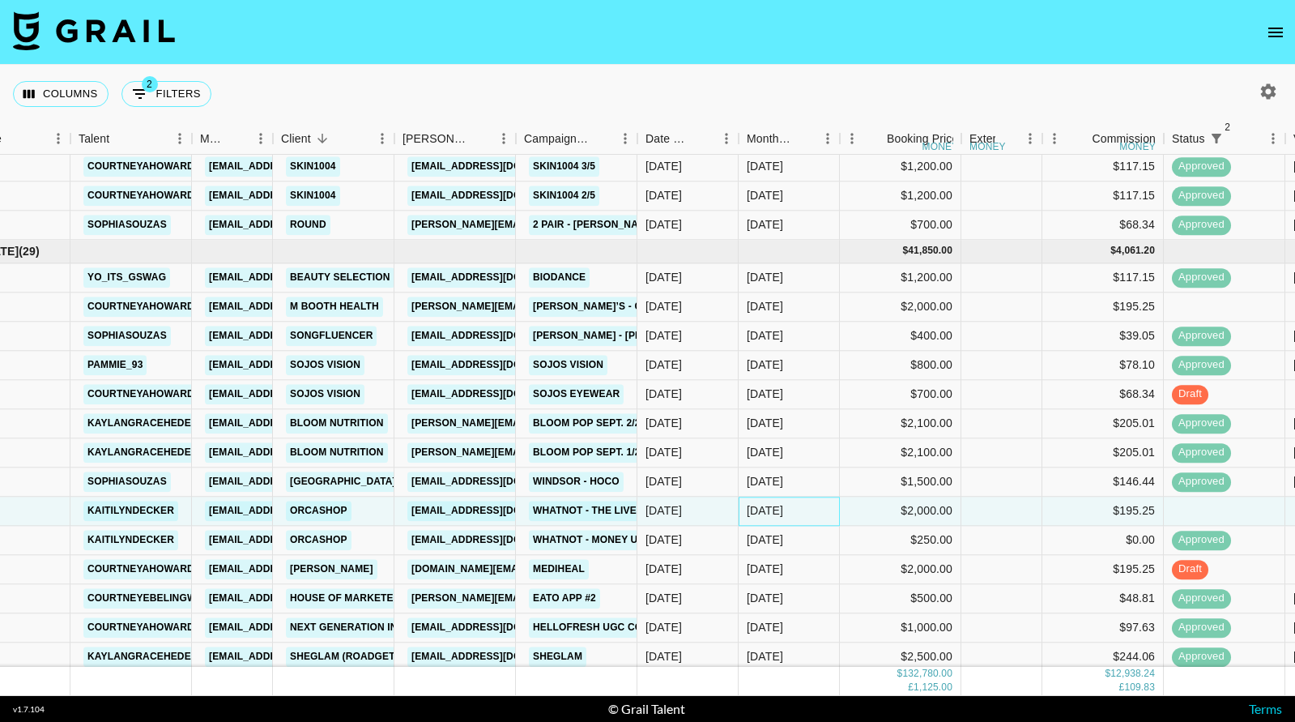
click at [807, 505] on div "[DATE]" at bounding box center [789, 511] width 101 height 29
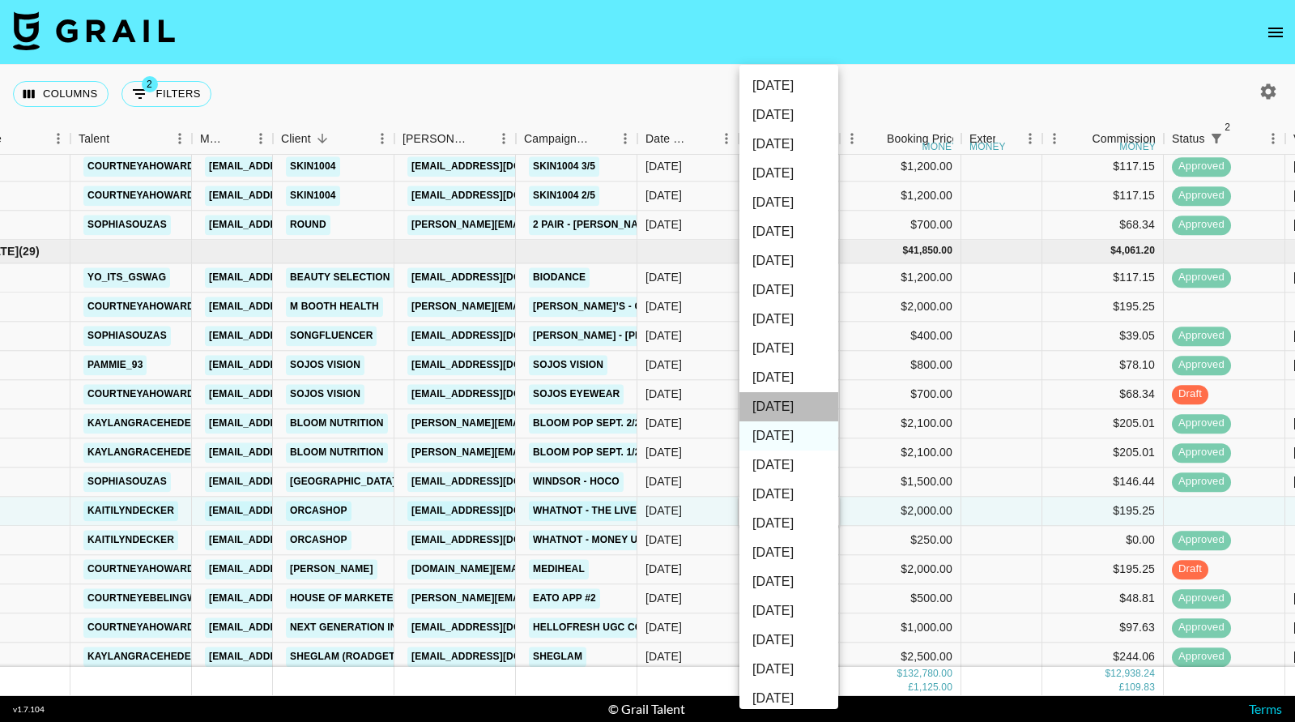
click at [796, 401] on li "[DATE]" at bounding box center [789, 406] width 99 height 29
type input "[DATE]"
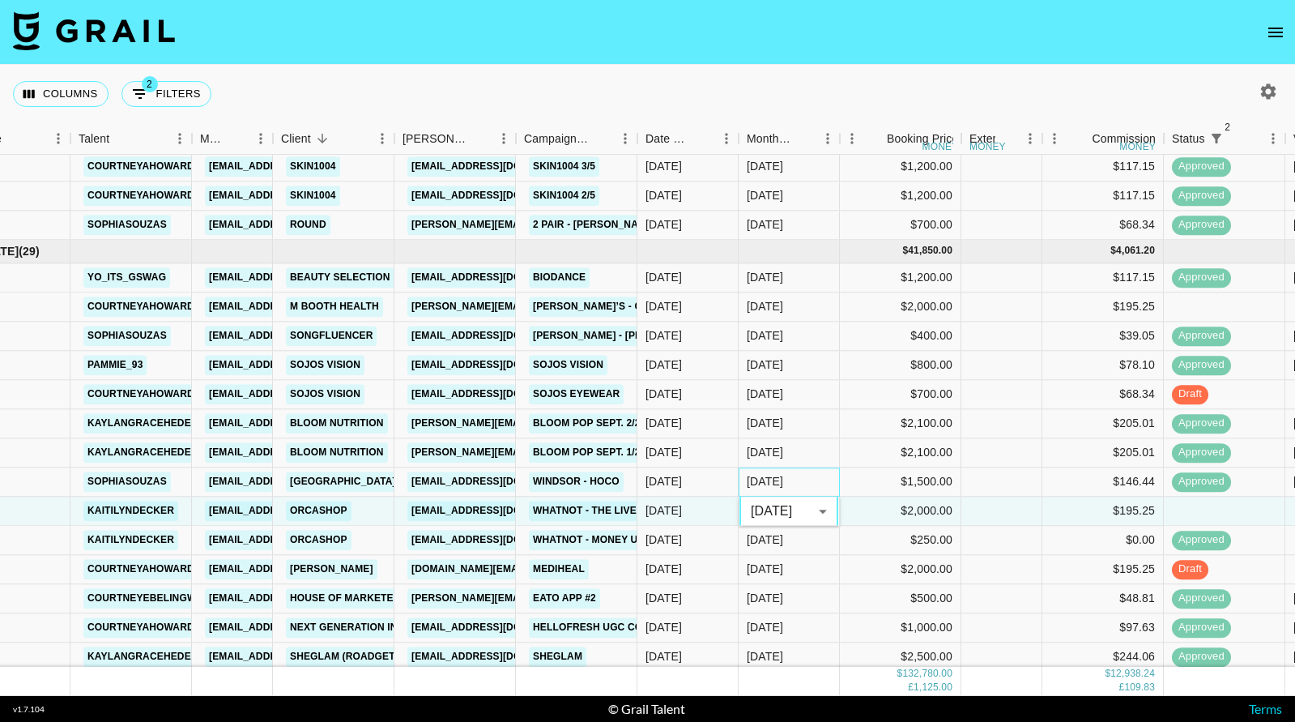
click at [805, 480] on div "[DATE]" at bounding box center [789, 481] width 101 height 29
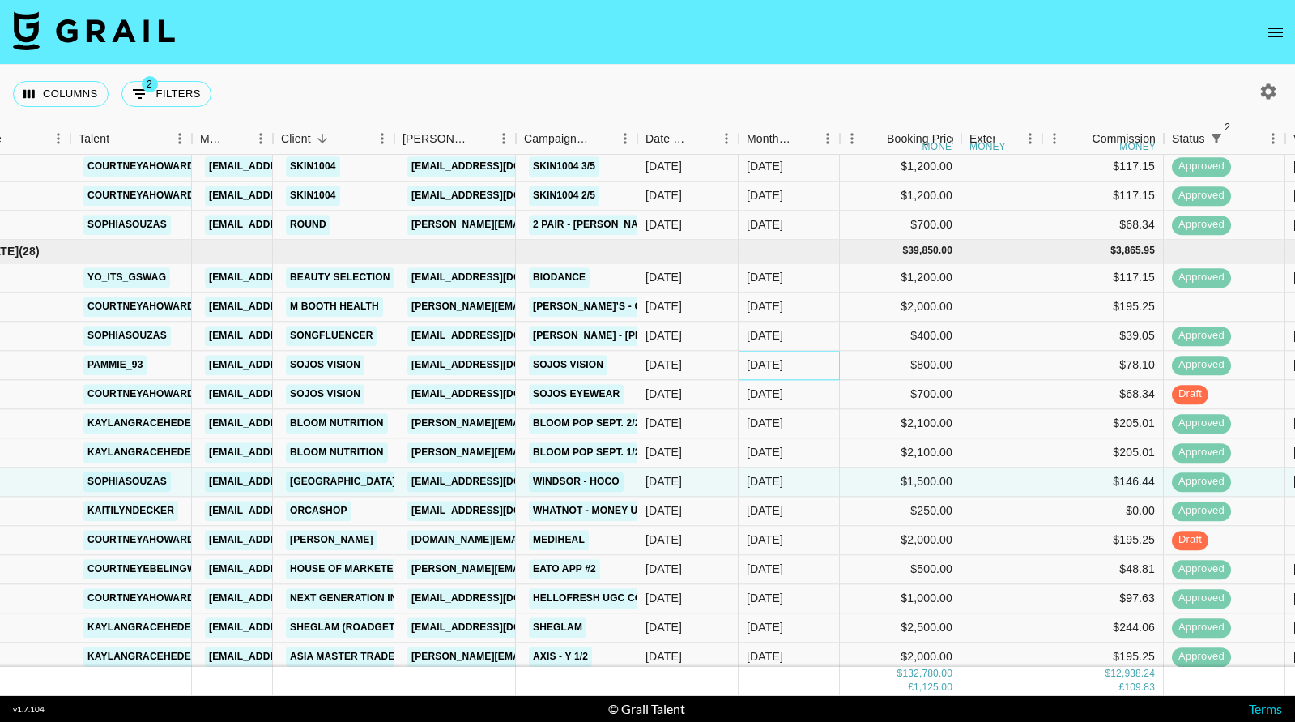
click at [831, 374] on div "[DATE]" at bounding box center [789, 365] width 101 height 29
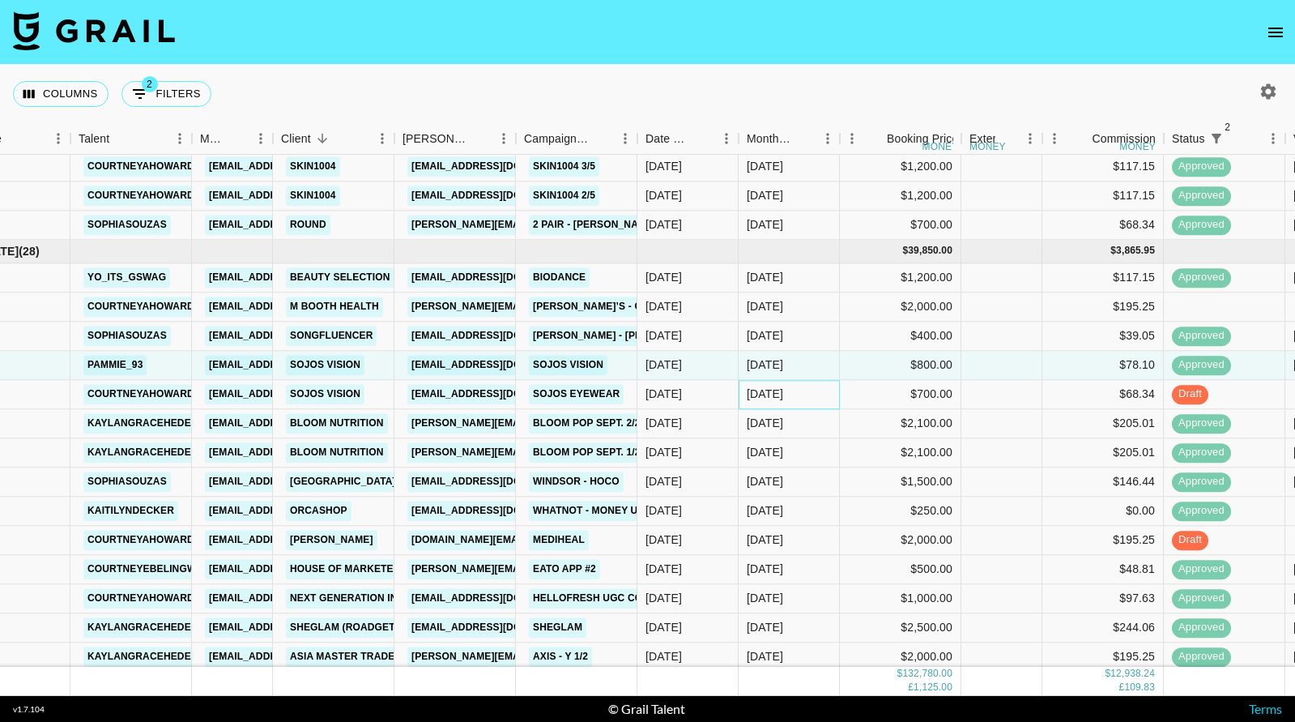
click at [819, 408] on div "[DATE]" at bounding box center [789, 394] width 101 height 29
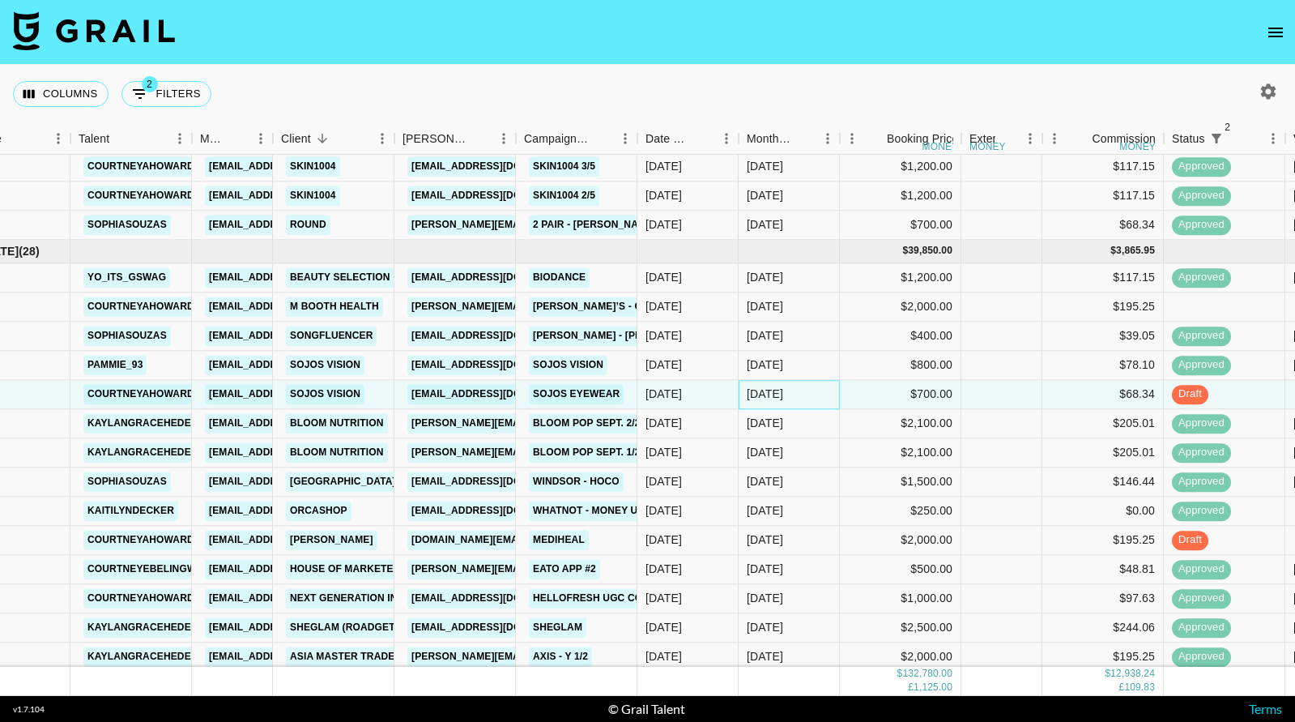
click at [819, 396] on div "[DATE]" at bounding box center [789, 394] width 101 height 29
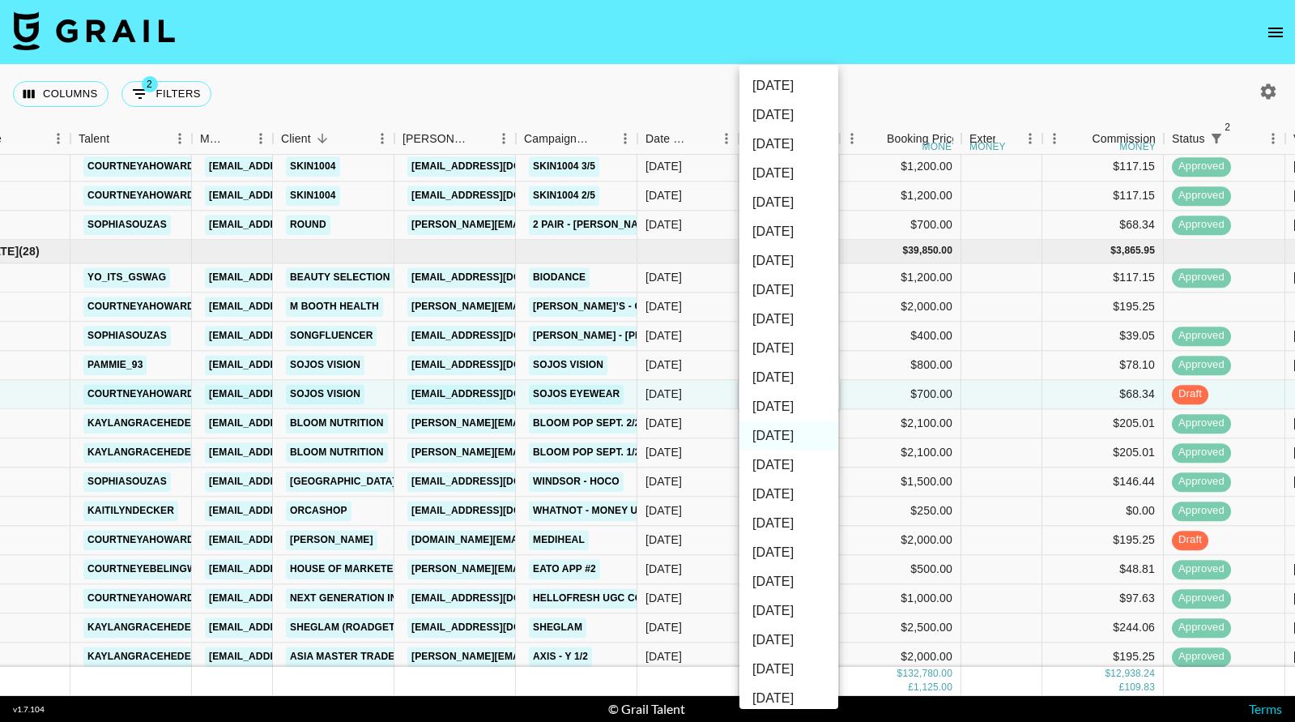
click at [865, 404] on div at bounding box center [647, 361] width 1295 height 722
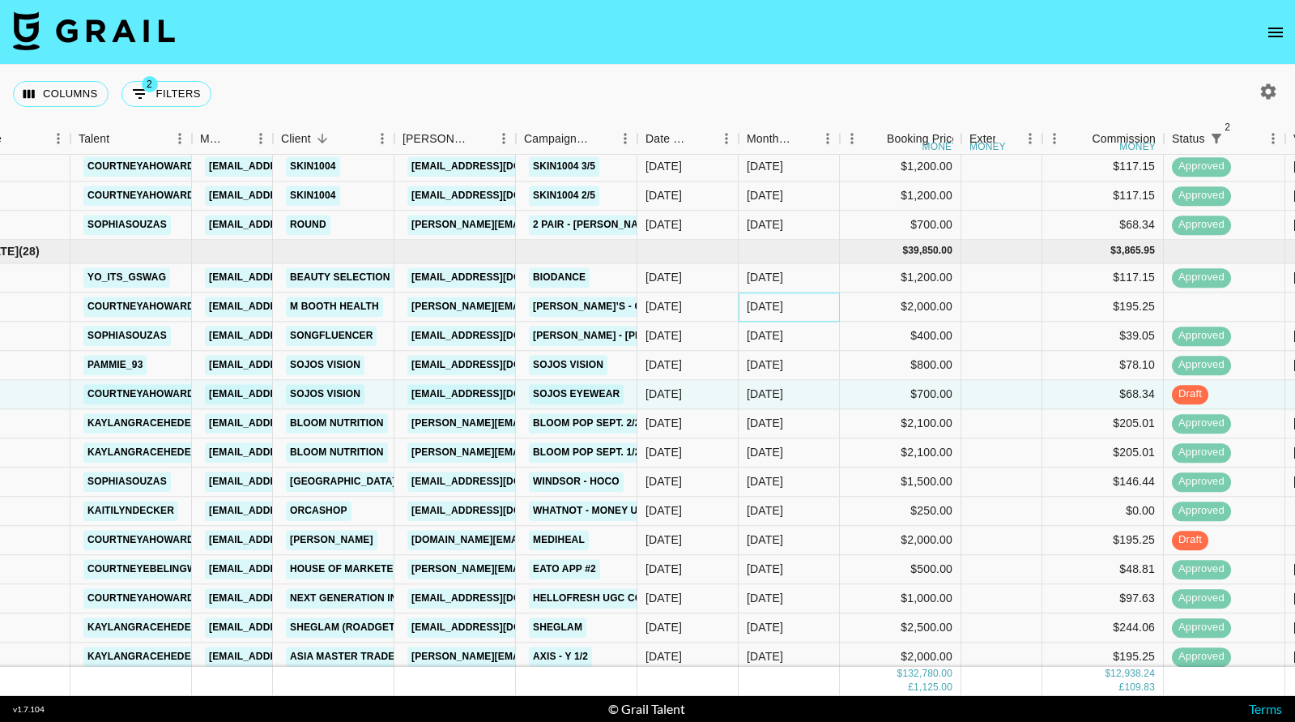
click at [795, 304] on div "[DATE]" at bounding box center [789, 306] width 101 height 29
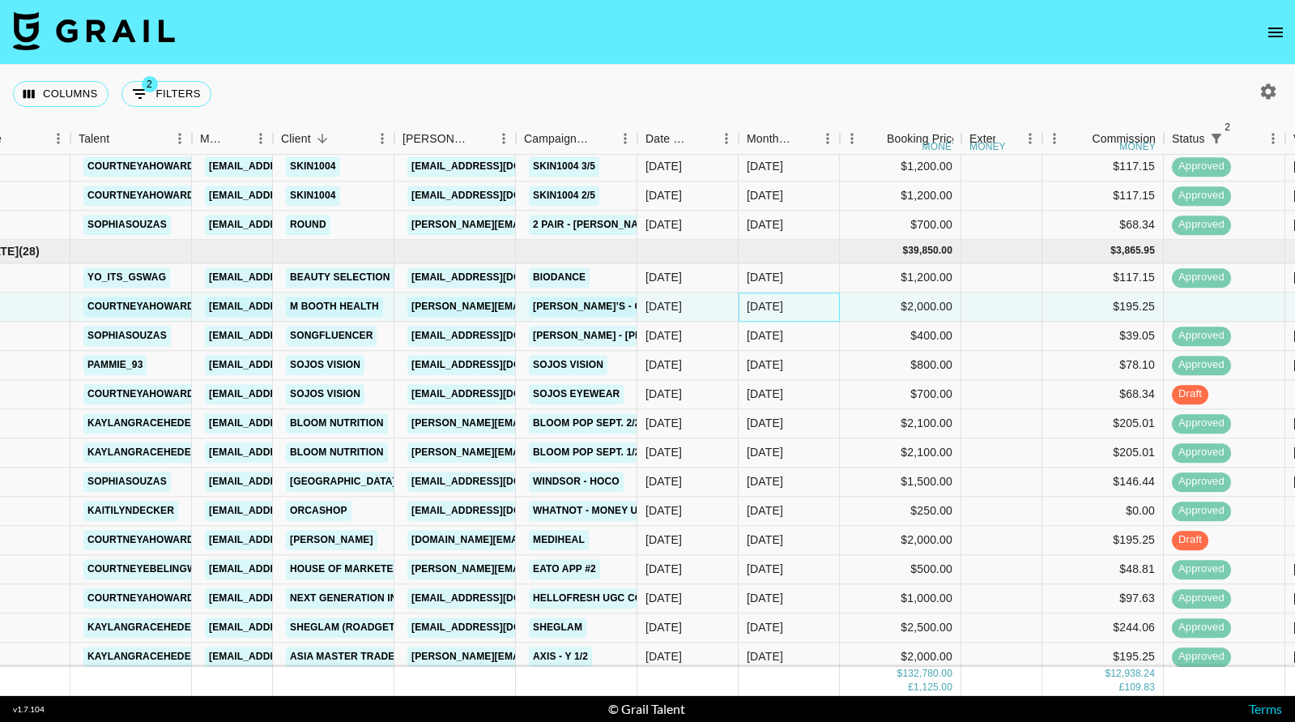
click at [795, 304] on div "[DATE]" at bounding box center [789, 306] width 101 height 29
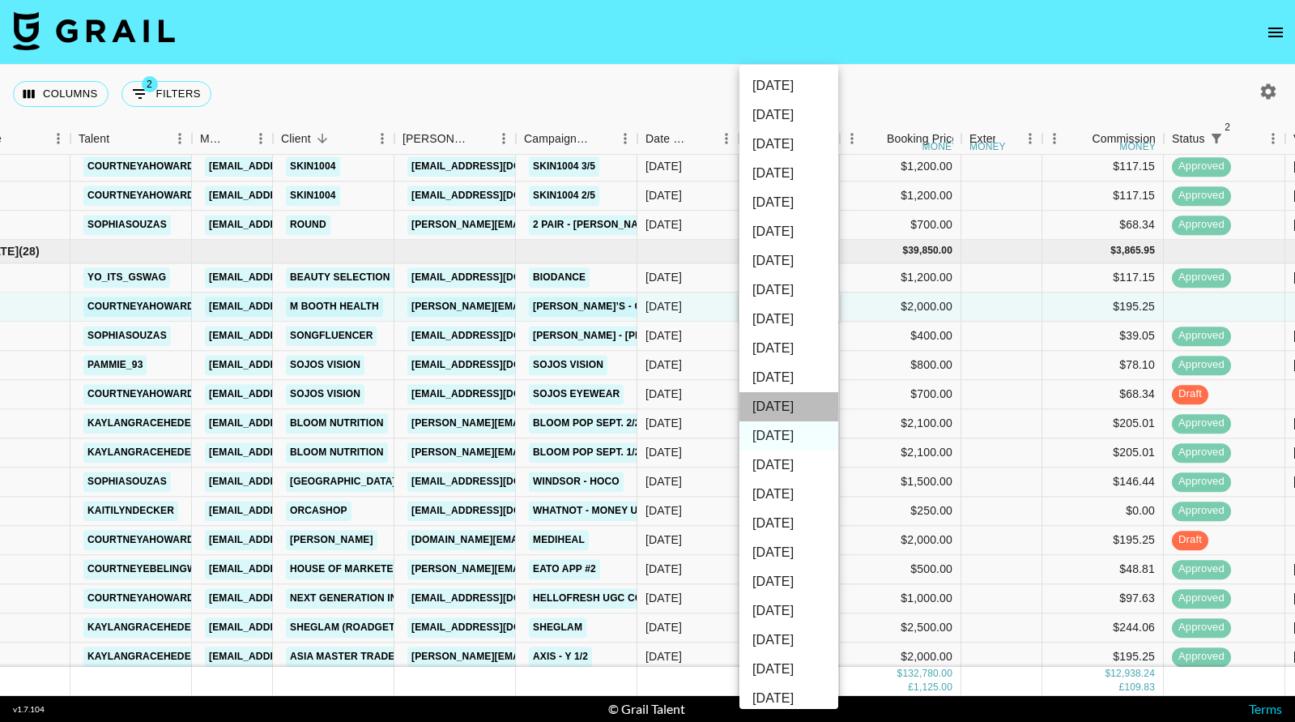
click at [789, 403] on li "[DATE]" at bounding box center [789, 406] width 99 height 29
type input "[DATE]"
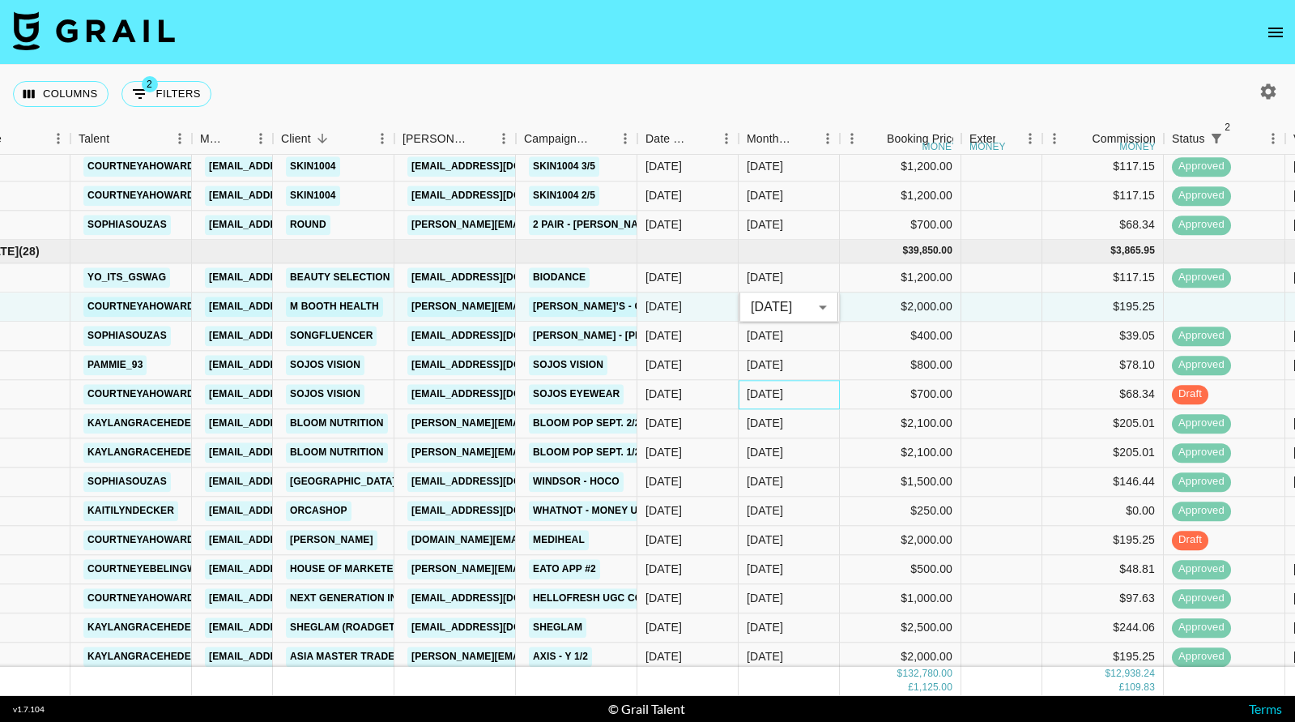
click at [803, 384] on div "[DATE]" at bounding box center [789, 394] width 101 height 29
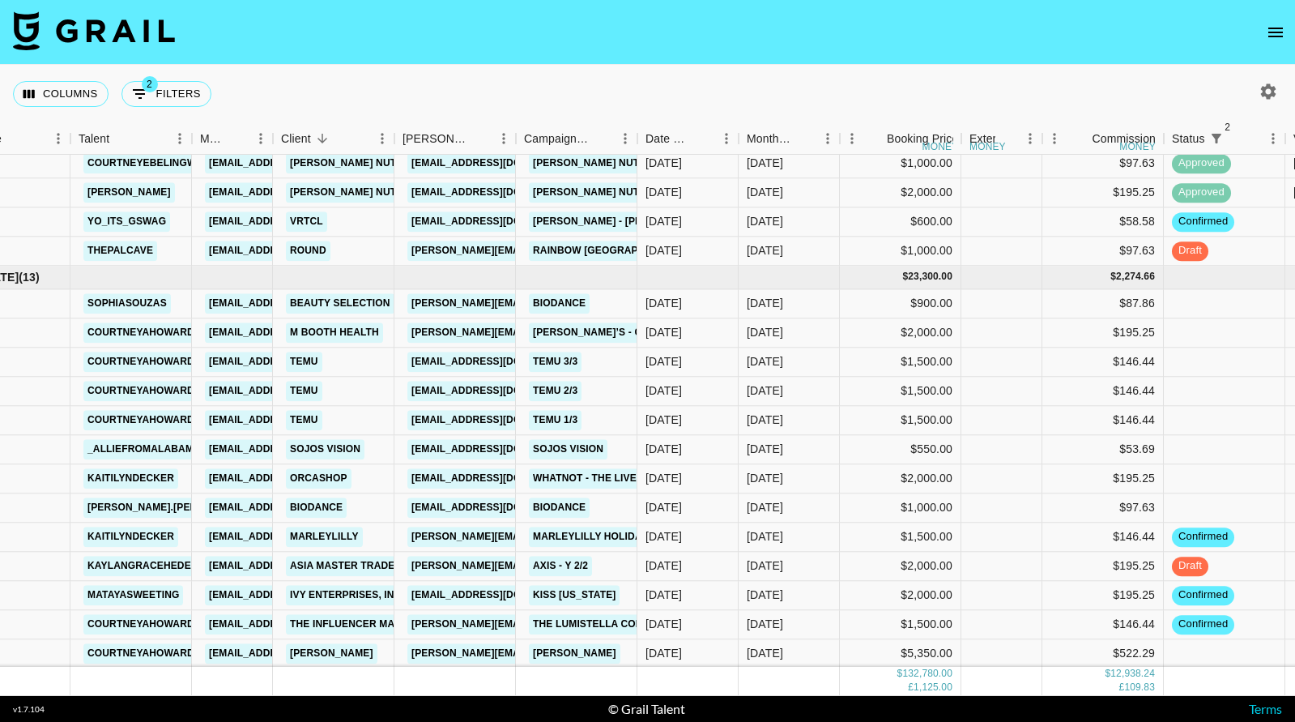
scroll to position [2468, 63]
